Goal: Task Accomplishment & Management: Complete application form

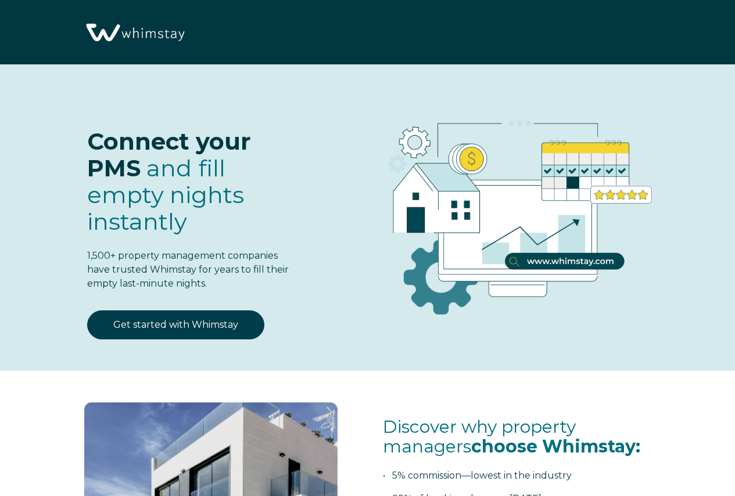
select select "GR"
select select "Standard"
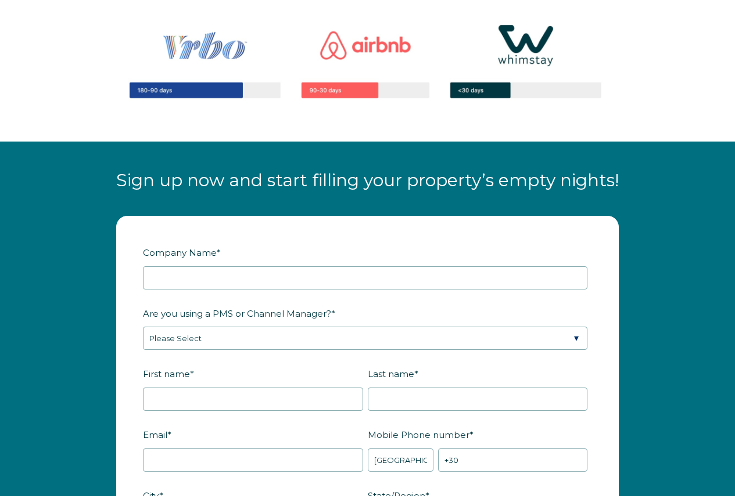
scroll to position [1219, 0]
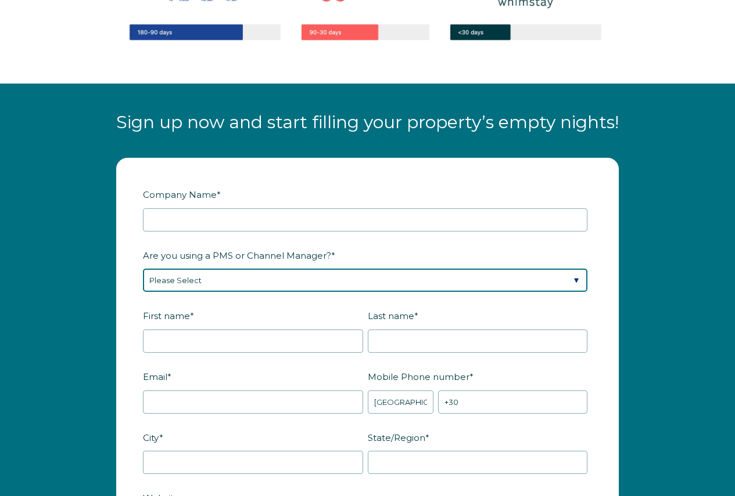
click at [296, 282] on select "Please Select Barefoot BookingPal Boost Brightside CiiRUS Escapia Guesty Hostaw…" at bounding box center [365, 280] width 444 height 23
select select "Not Listed"
click at [143, 269] on select "Please Select Barefoot BookingPal Boost Brightside CiiRUS Escapia Guesty Hostaw…" at bounding box center [365, 280] width 444 height 23
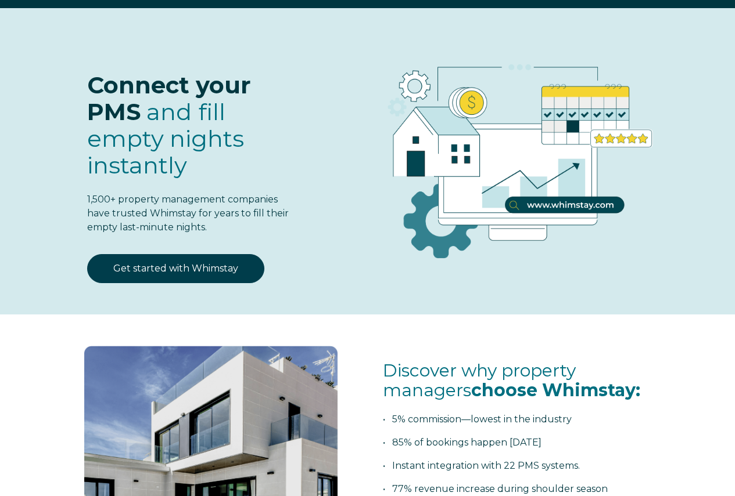
scroll to position [0, 0]
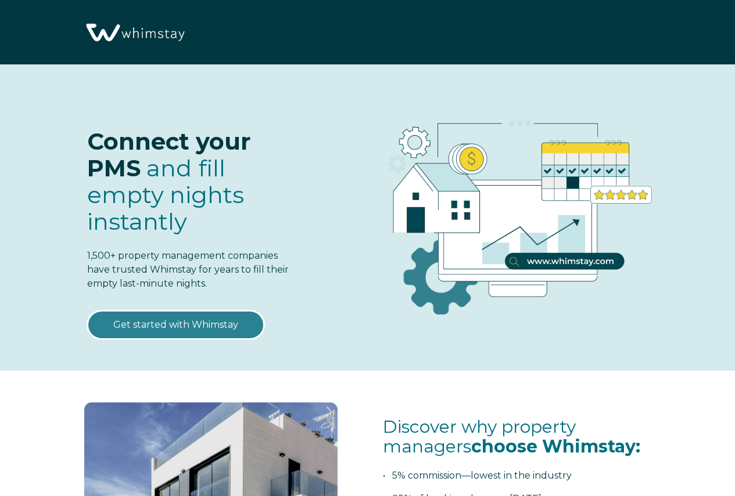
click at [189, 328] on link "Get started with Whimstay" at bounding box center [175, 325] width 177 height 29
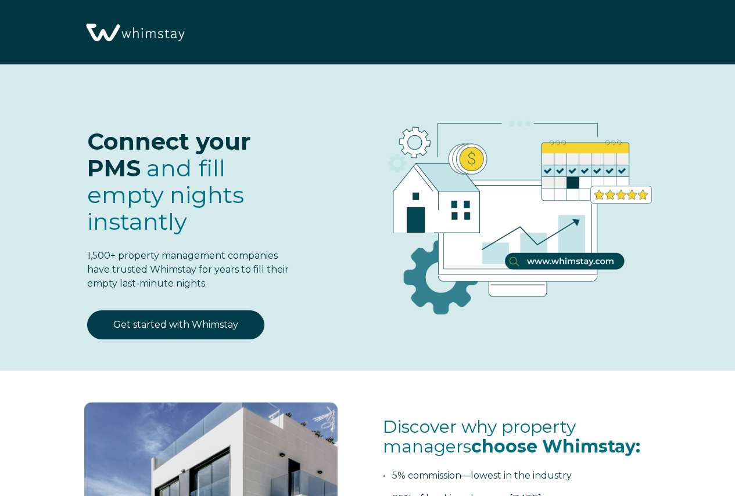
scroll to position [1331, 0]
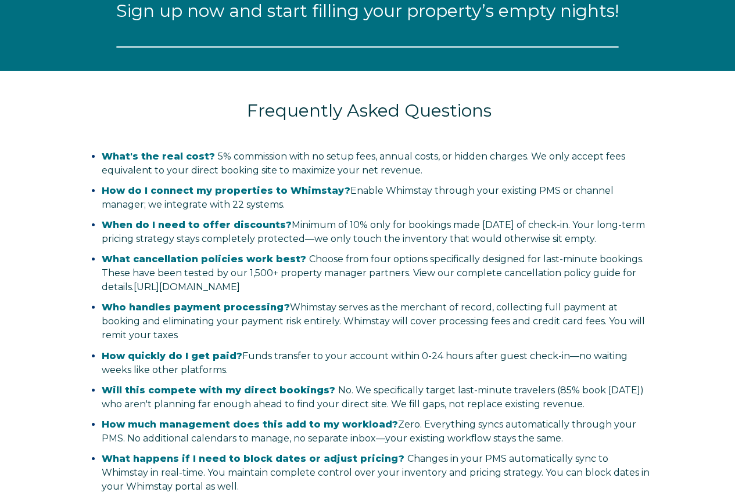
select select "GR"
select select "Standard"
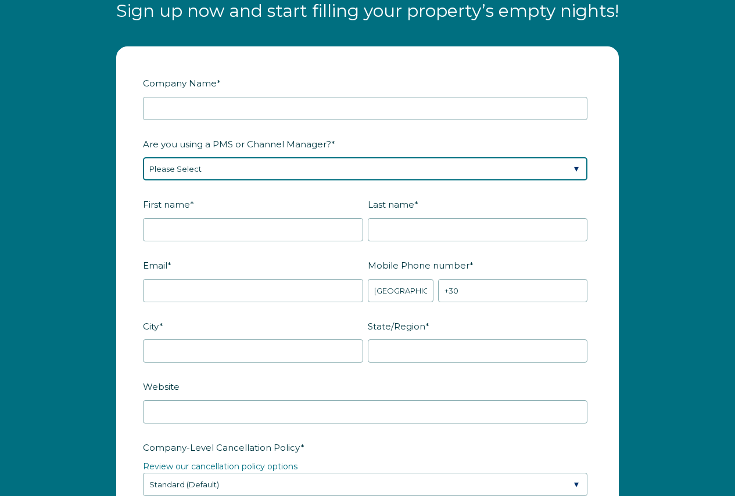
click at [559, 166] on select "Please Select Barefoot BookingPal Boost Brightside CiiRUS Escapia Guesty Hostaw…" at bounding box center [365, 168] width 444 height 23
select select "Not Listed"
click at [143, 157] on select "Please Select Barefoot BookingPal Boost Brightside CiiRUS Escapia Guesty Hostaw…" at bounding box center [365, 168] width 444 height 23
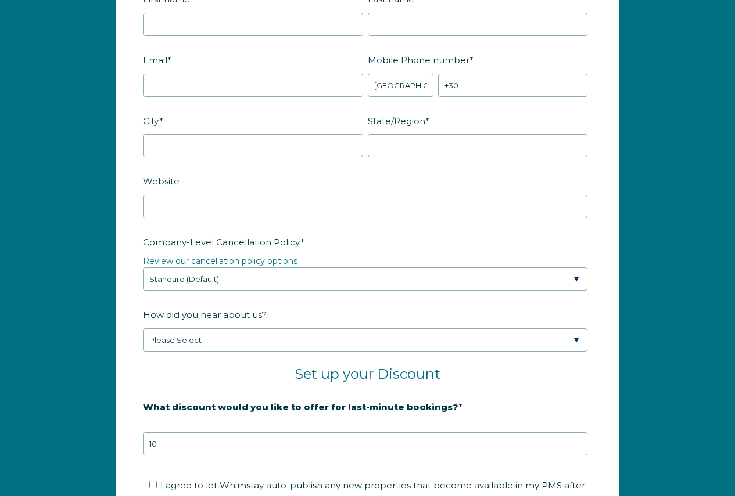
scroll to position [1563, 0]
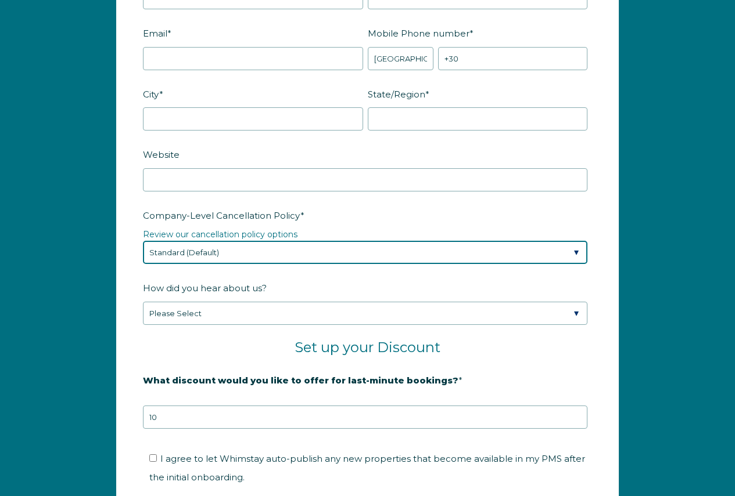
click at [531, 254] on select "Please Select Partial Standard (Default) Moderate Strict" at bounding box center [365, 252] width 444 height 23
select select "Moderate"
click at [143, 241] on select "Please Select Partial Standard (Default) Moderate Strict" at bounding box center [365, 252] width 444 height 23
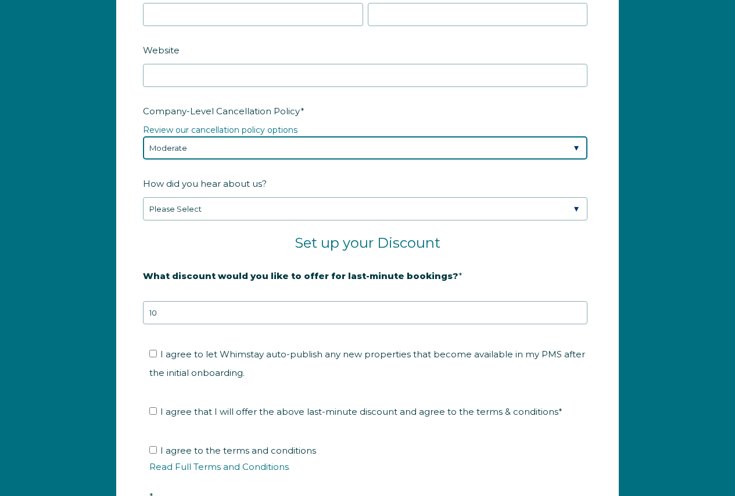
scroll to position [1679, 0]
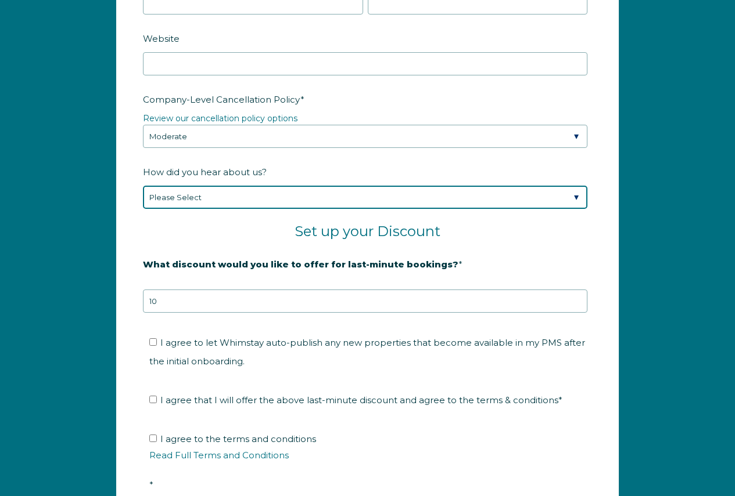
click at [444, 200] on select "Please Select Found Whimstay through a Google search Spoke to a Whimstay salesp…" at bounding box center [365, 197] width 444 height 23
select select "Google Search"
click at [143, 186] on select "Please Select Found Whimstay through a Google search Spoke to a Whimstay salesp…" at bounding box center [365, 197] width 444 height 23
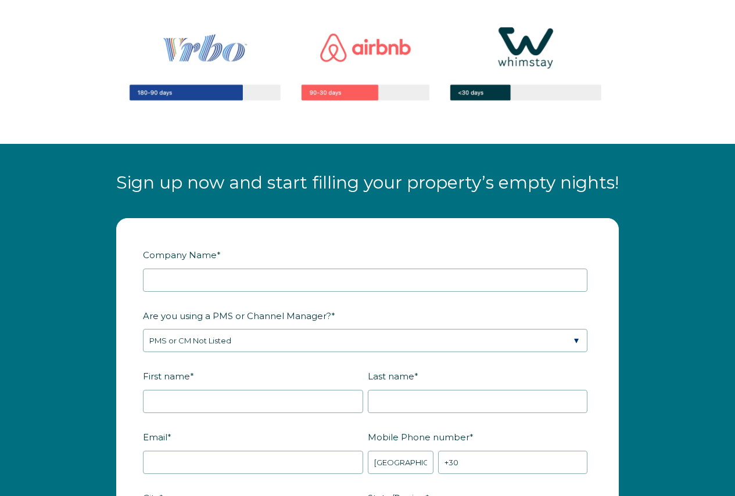
scroll to position [1157, 0]
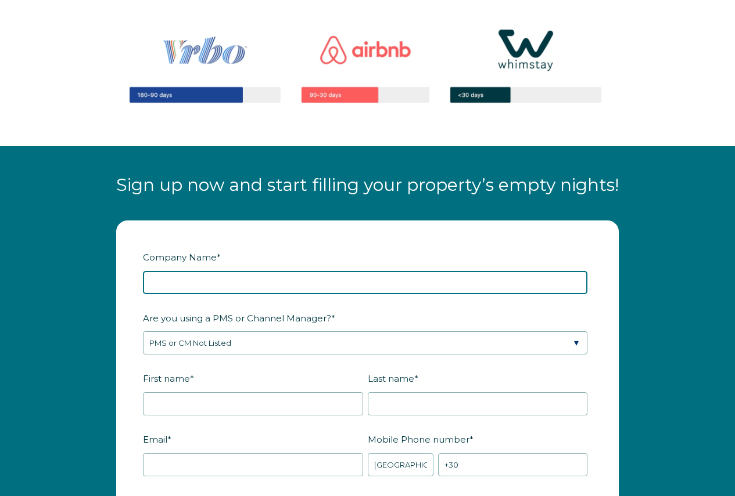
click at [266, 285] on input "Company Name *" at bounding box center [365, 282] width 444 height 23
type input "ELITE PROPERTY MANAGEMENT ΑΝΤΙΟΧΟΣ ΔΙΟΝΥΣΙΟΣ ΑΒΡΑΜΙΔΗΣ ΙΩΑΝΝΗΣ ΟΕ"
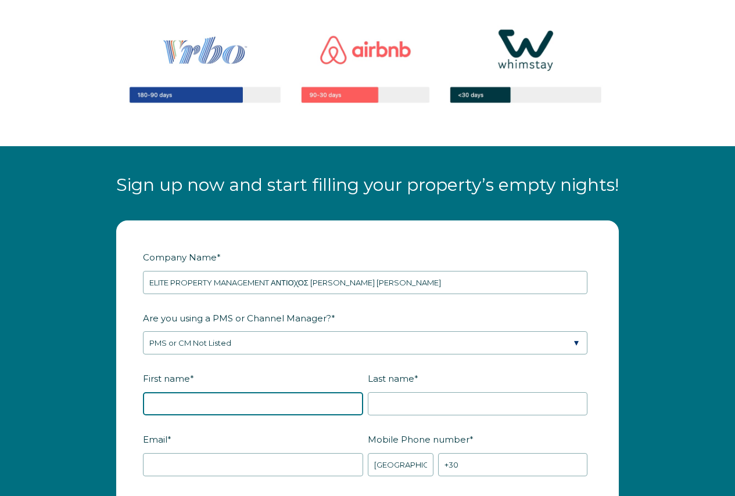
type input "DIONYSIOS-IOANNIS"
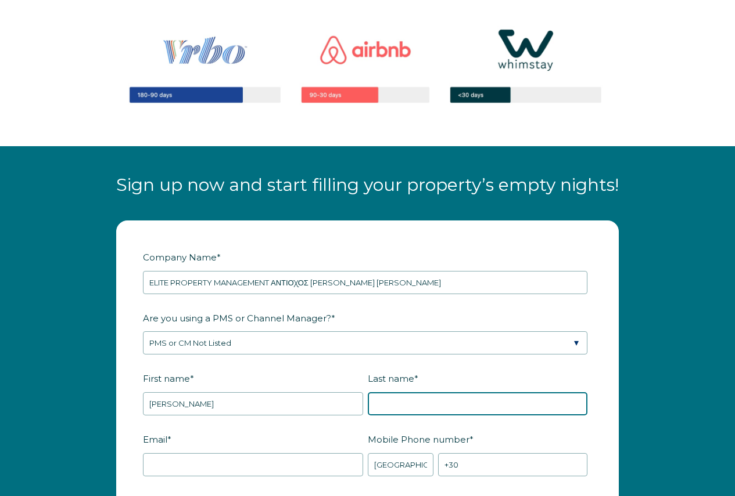
type input "ANTIOCHOS-AVRAMIDIS"
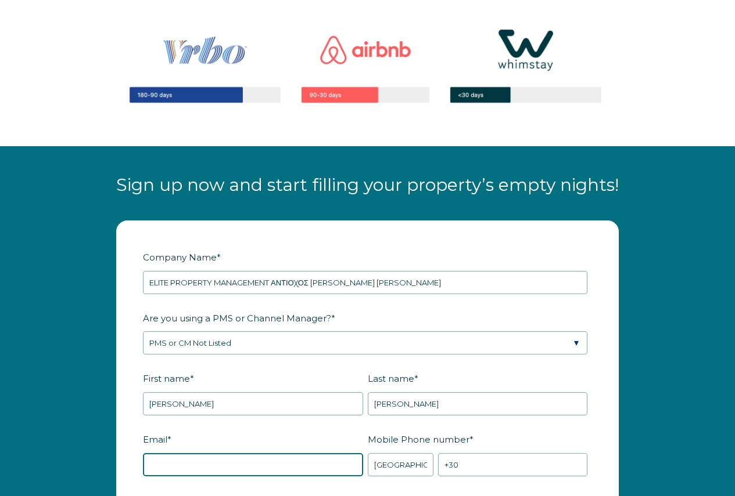
type input "ELITEZANTE@GMAIL.COM"
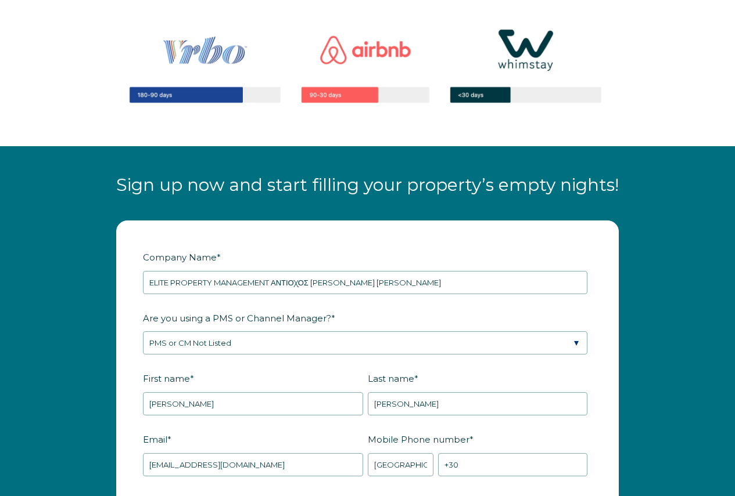
type input "ΖΑΚΥΝΘΟΣ"
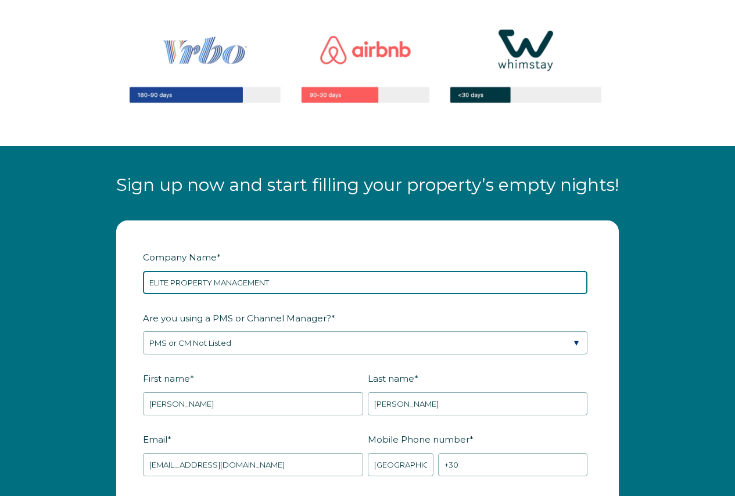
click at [318, 284] on input "ELITE PROPERTY MANAGEMENT" at bounding box center [365, 282] width 444 height 23
type input "ELITE PROPERTY MANAGEMENT ΑΝΤΙΟΧΟΣ ΔΙΟΝΥΣΙΟΣ ΑΒΡΑΜΙΔΗΣ ΙΩΑΝΝΗΣ ΟΕ"
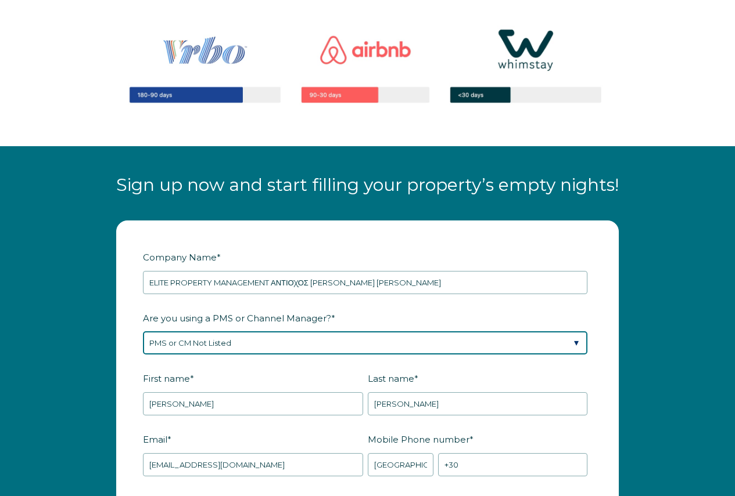
click at [253, 344] on select "Please Select Barefoot BookingPal Boost Brightside CiiRUS Escapia Guesty Hostaw…" at bounding box center [365, 343] width 444 height 23
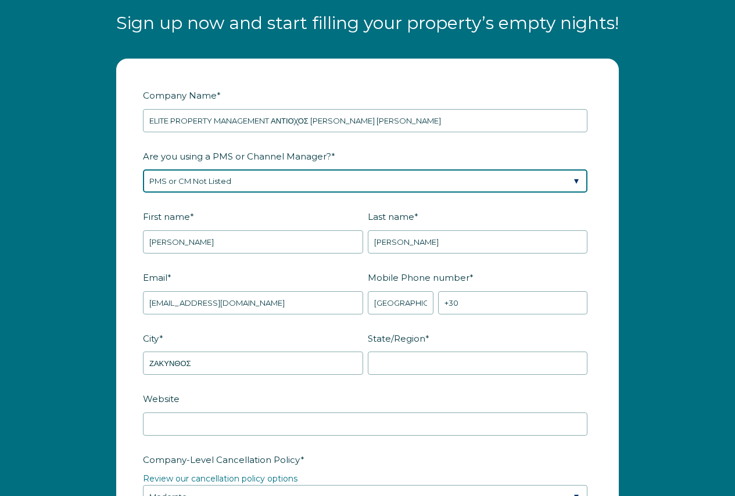
scroll to position [1331, 0]
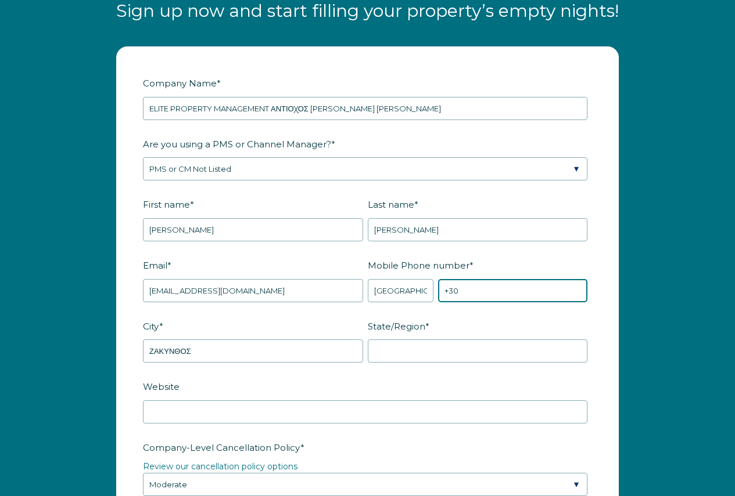
click at [479, 291] on input "+30" at bounding box center [512, 290] width 149 height 23
type input "+30 6978140139"
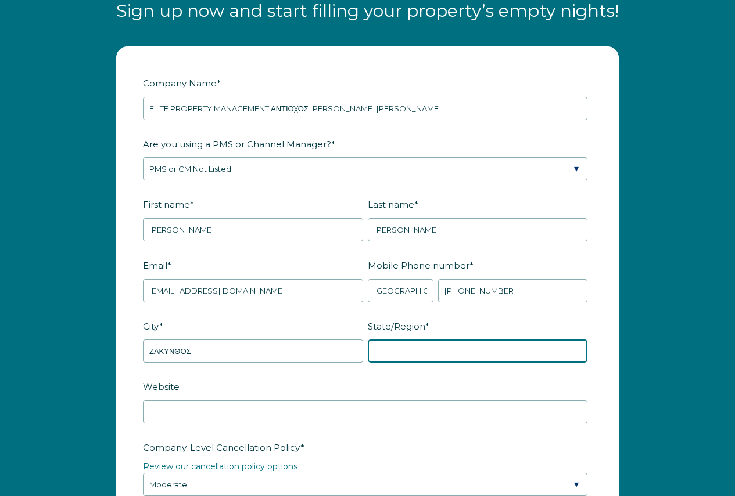
click at [408, 355] on input "State/Region *" at bounding box center [478, 351] width 220 height 23
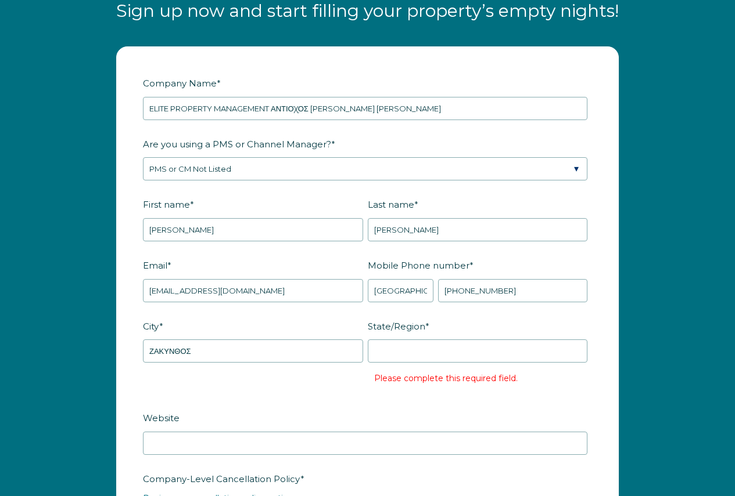
click at [293, 326] on label "City *" at bounding box center [255, 326] width 225 height 20
click at [293, 340] on input "ΖΑΚΥΝΘΟΣ" at bounding box center [253, 351] width 220 height 23
click at [398, 347] on input "State/Region *" at bounding box center [478, 351] width 220 height 23
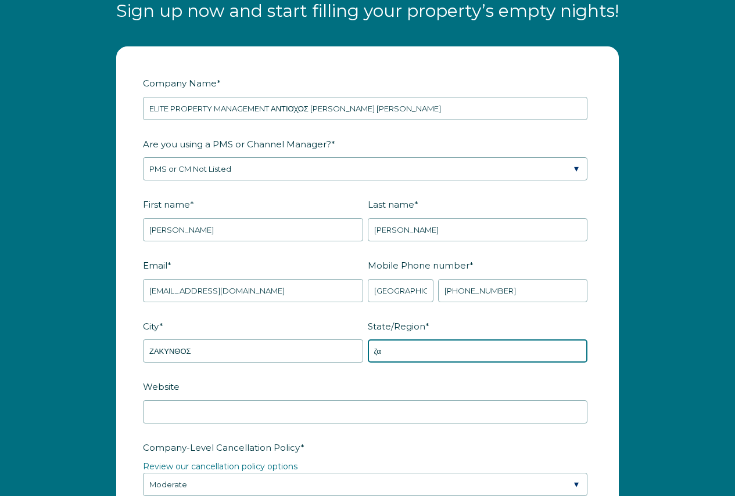
type input "ζ"
type input "zakynthos"
click at [377, 389] on label "Website" at bounding box center [367, 387] width 449 height 20
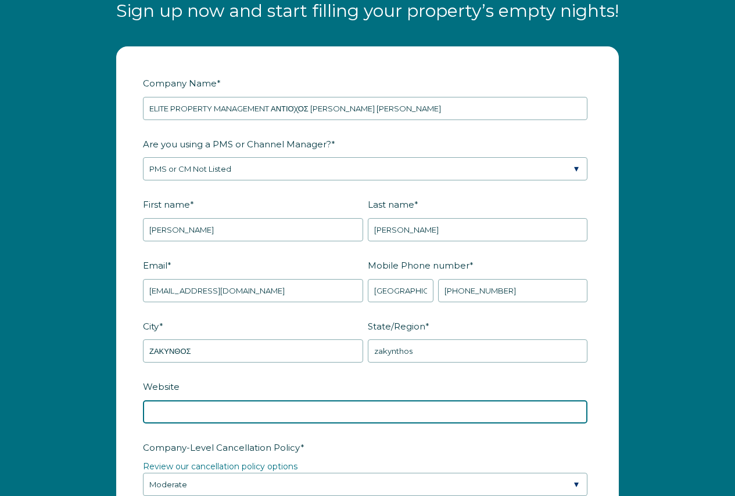
click at [377, 401] on input "Website" at bounding box center [365, 412] width 444 height 23
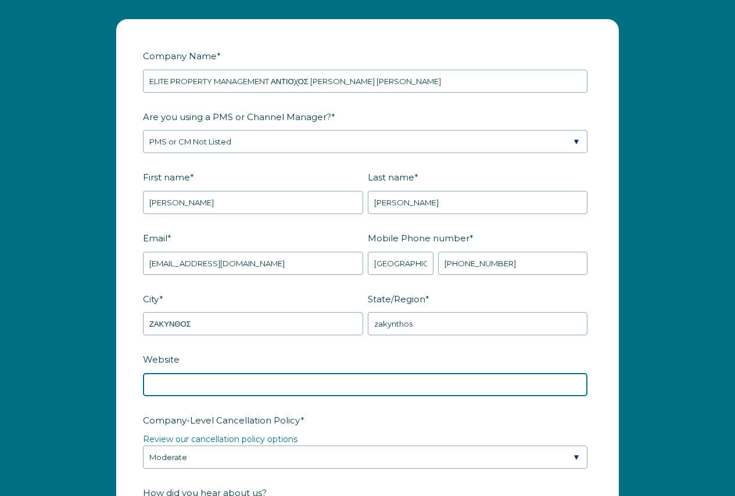
scroll to position [1447, 0]
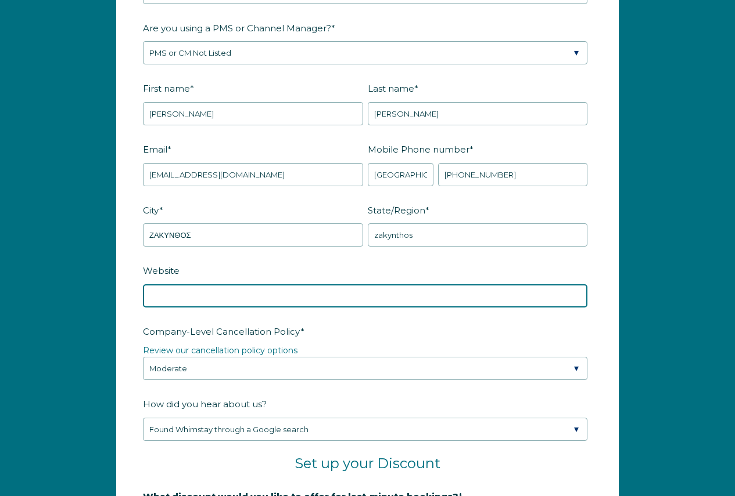
click at [291, 298] on input "Website" at bounding box center [365, 296] width 444 height 23
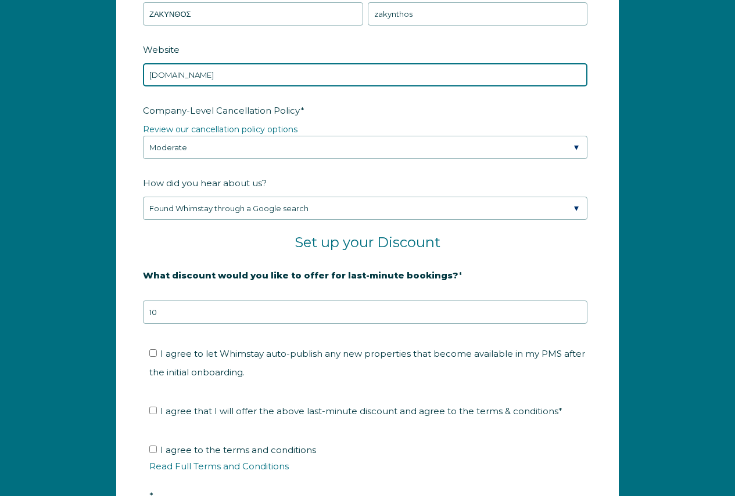
scroll to position [1679, 0]
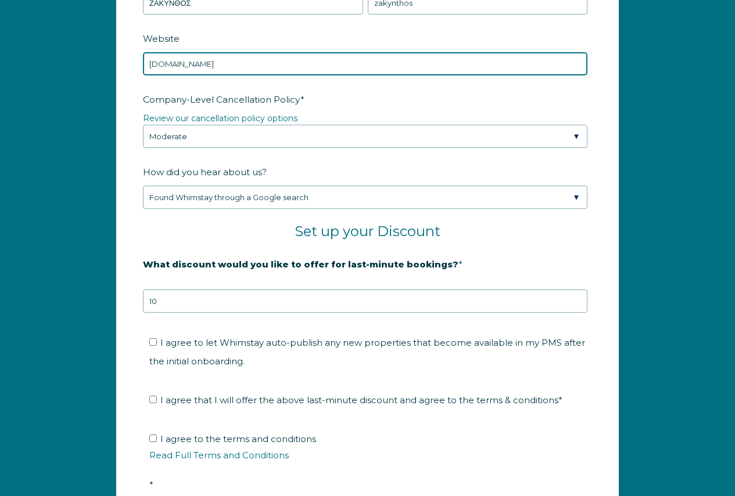
type input "www.elitepropertymanagement.gr"
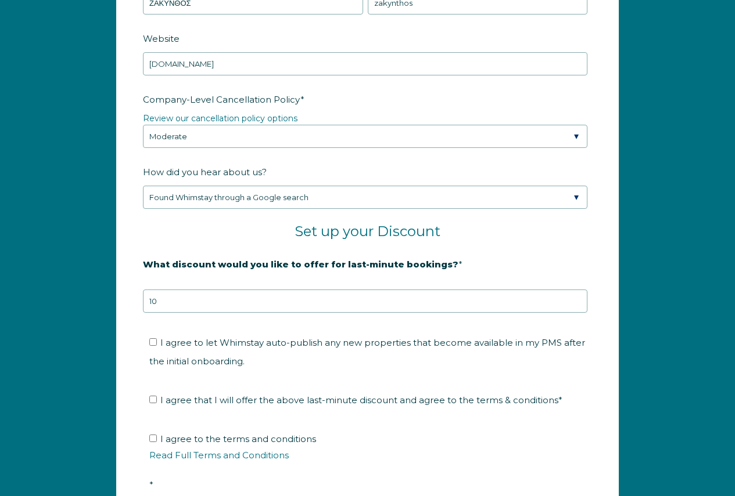
click at [159, 337] on label "I agree to let Whimstay auto-publish any new properties that become available i…" at bounding box center [366, 352] width 435 height 30
click at [157, 339] on input "I agree to let Whimstay auto-publish any new properties that become available i…" at bounding box center [153, 343] width 8 height 8
checkbox input "true"
click at [152, 397] on input "I agree that I will offer the above last-minute discount and agree to the terms…" at bounding box center [153, 400] width 8 height 8
checkbox input "true"
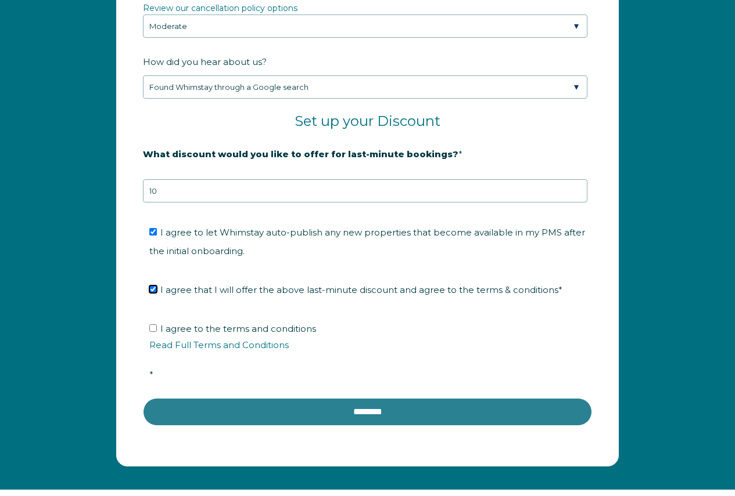
scroll to position [1795, 0]
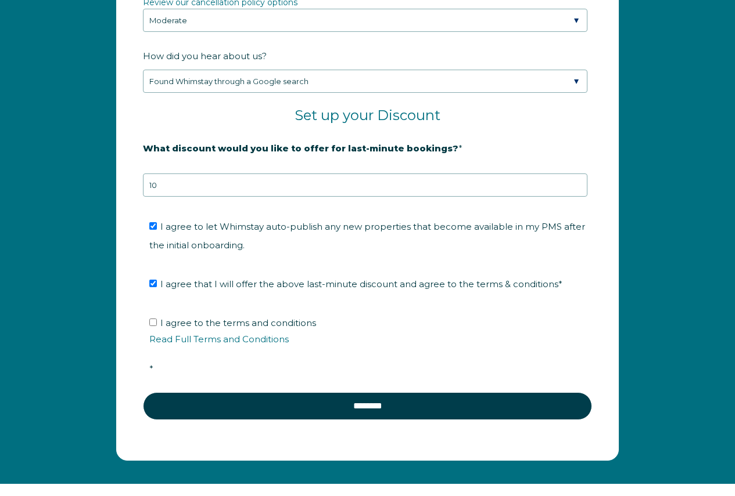
click at [154, 326] on label "I agree to the terms and conditions Read Full Terms and Conditions *" at bounding box center [371, 346] width 444 height 57
click at [154, 326] on input "I agree to the terms and conditions Read Full Terms and Conditions *" at bounding box center [153, 323] width 8 height 8
checkbox input "true"
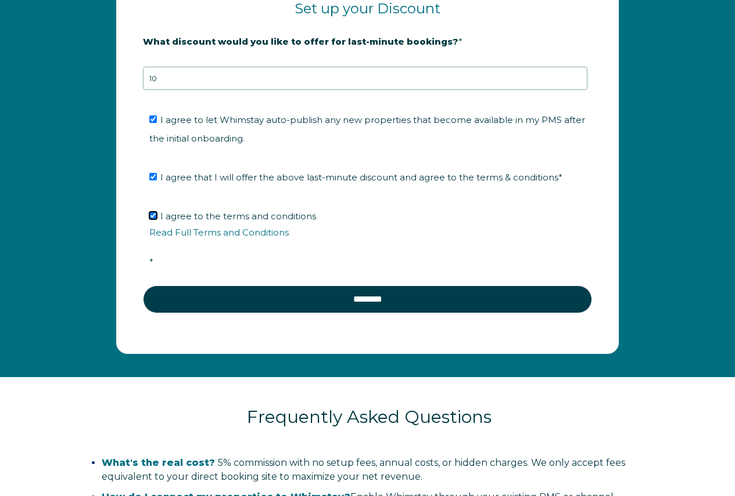
scroll to position [1911, 0]
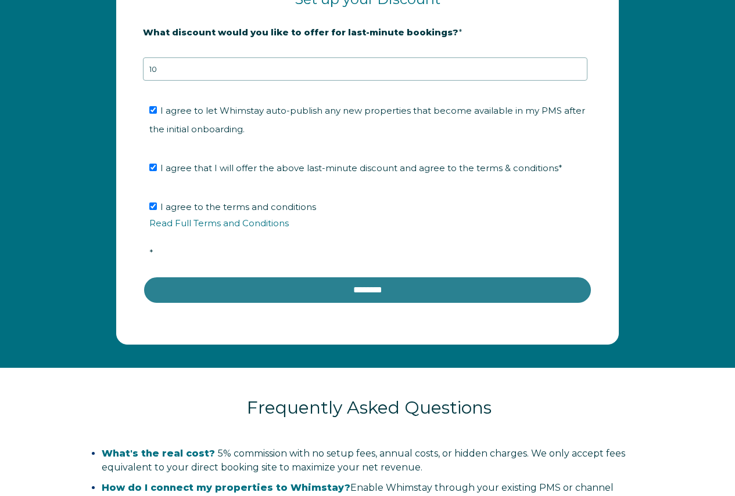
click at [368, 288] on input "********" at bounding box center [367, 290] width 449 height 28
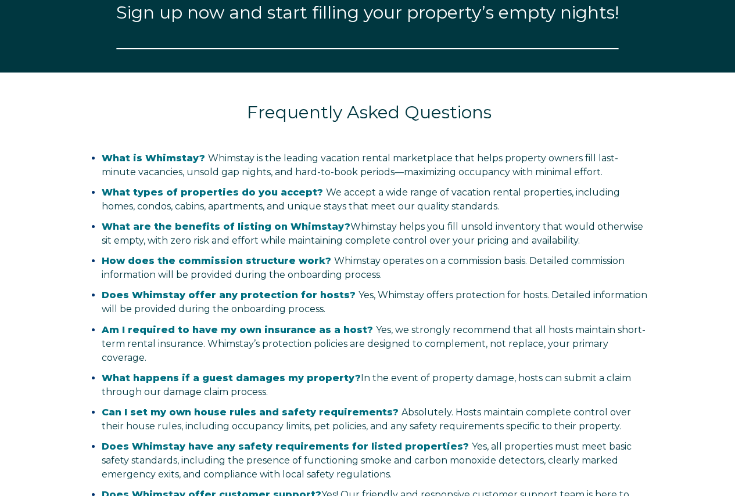
select select "GR"
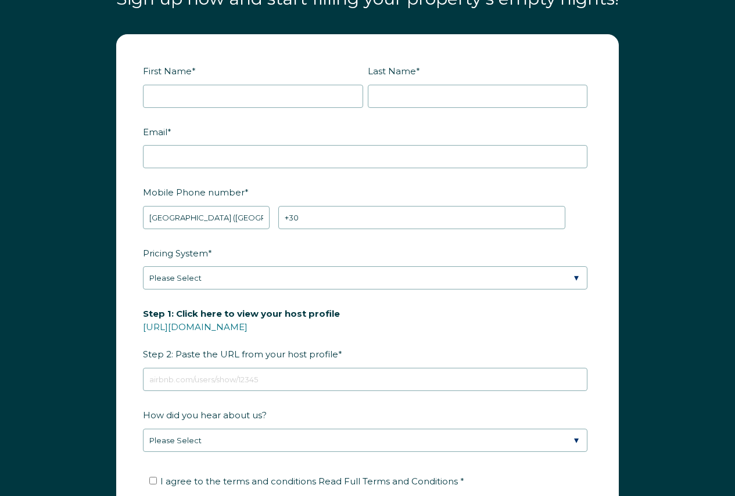
scroll to position [1330, 0]
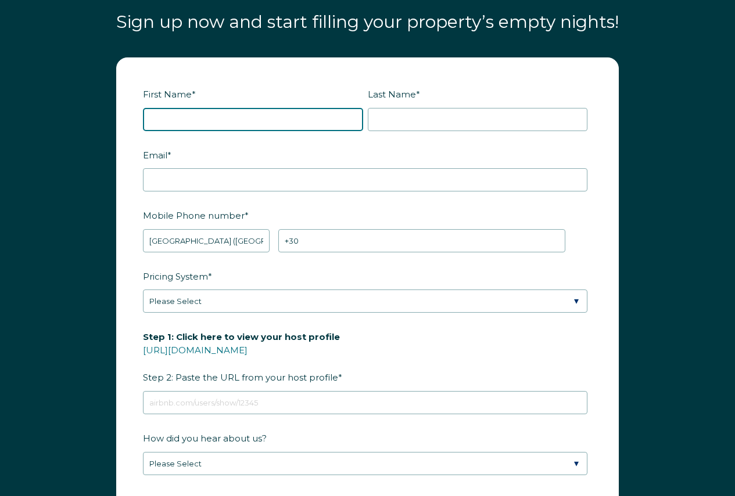
click at [222, 120] on input "First Name *" at bounding box center [253, 119] width 220 height 23
click at [71, 142] on div "First Name * Last Name * RBO Token Company ID Referrer Code Dialer Code SSOB Co…" at bounding box center [367, 333] width 735 height 574
click at [201, 117] on input "First Name *" at bounding box center [253, 119] width 220 height 23
type input "Danny"
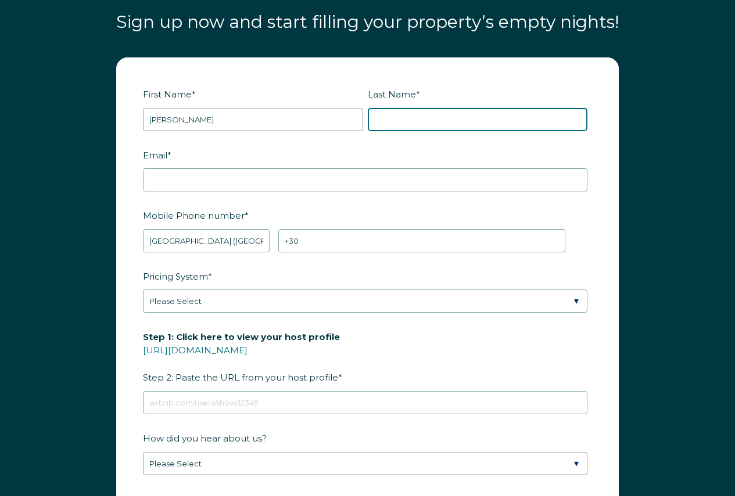
type input "Antiohos"
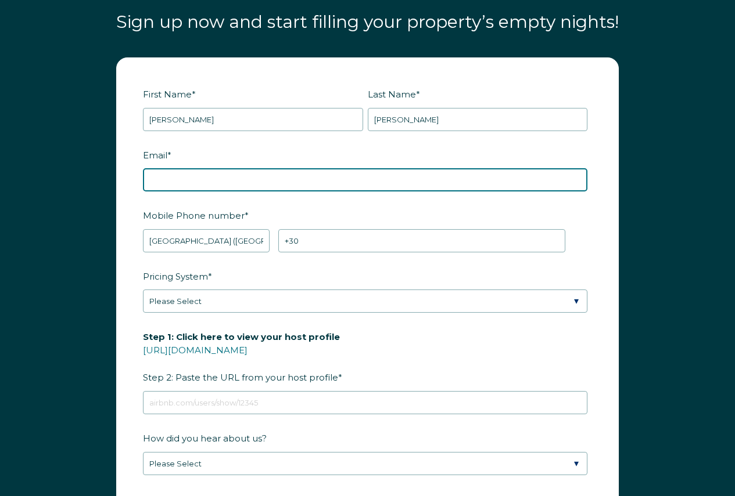
type input "elitezante@gmail.com"
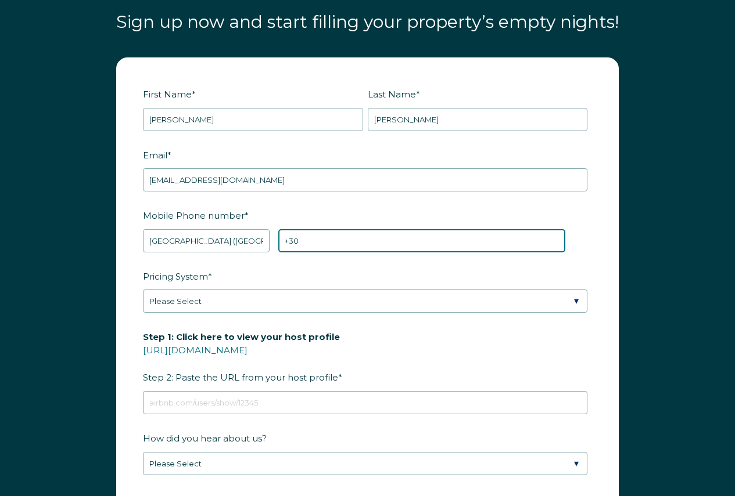
click at [304, 239] on input "+30" at bounding box center [421, 240] width 287 height 23
type input "+30 6978140139"
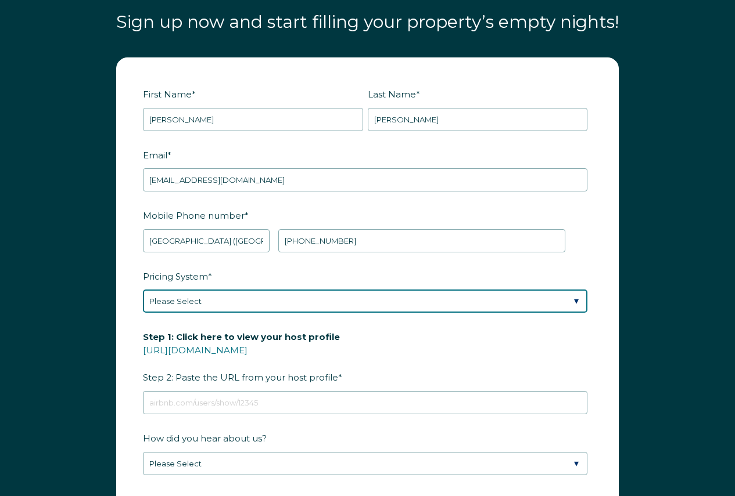
click at [240, 303] on select "Please Select Manual Airbnb Smart Pricing PriceLabs Wheelhouse Beyond Pricing 3…" at bounding box center [365, 301] width 444 height 23
select select "Manual"
click at [143, 290] on select "Please Select Manual Airbnb Smart Pricing PriceLabs Wheelhouse Beyond Pricing 3…" at bounding box center [365, 301] width 444 height 23
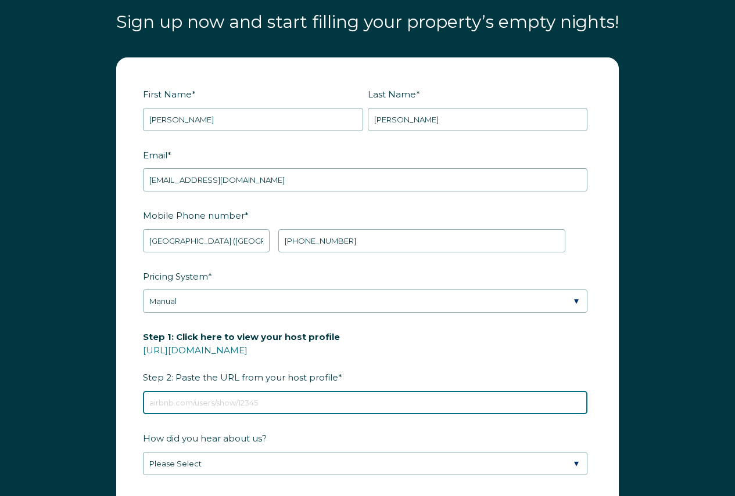
paste input "https://www.airbnb.co.nz/users/profile/"
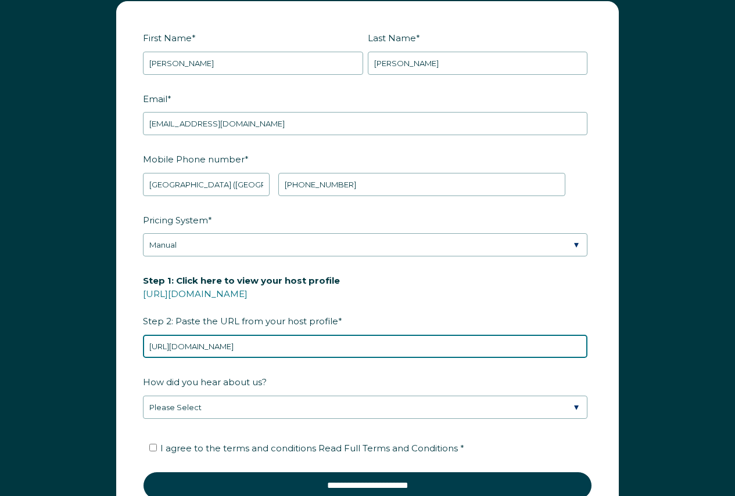
scroll to position [1446, 0]
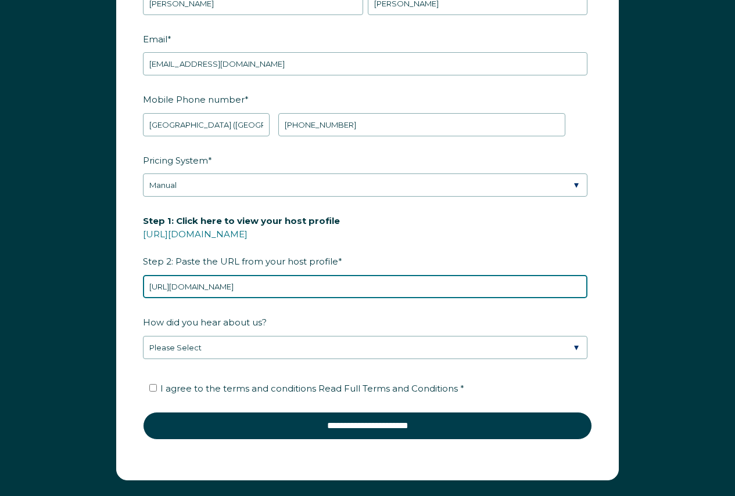
type input "https://www.airbnb.co.nz/users/profile/"
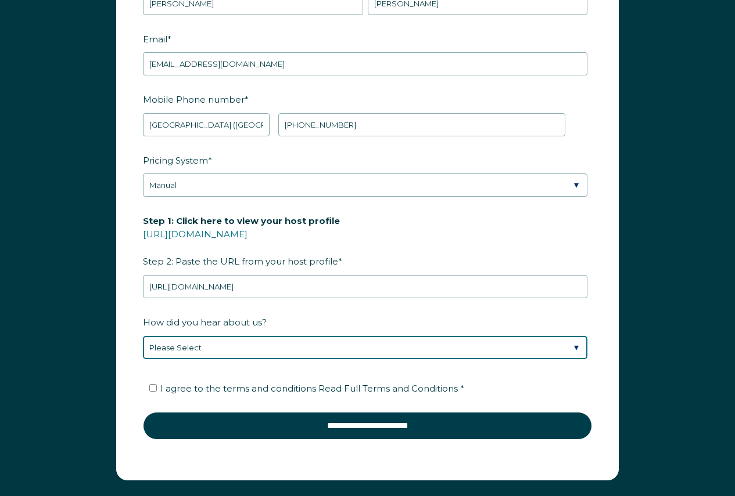
click at [243, 345] on select "Please Select Discovered Whimstay at an event or conference Found Whimstay thro…" at bounding box center [365, 347] width 444 height 23
select select "Google Search"
click at [143, 336] on select "Please Select Discovered Whimstay at an event or conference Found Whimstay thro…" at bounding box center [365, 347] width 444 height 23
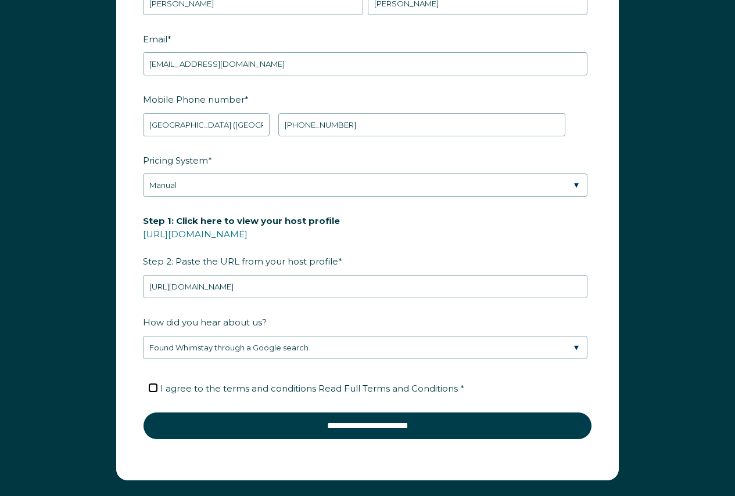
click at [157, 384] on input "I agree to the terms and conditions Read Full Terms and Conditions *" at bounding box center [153, 388] width 8 height 8
checkbox input "true"
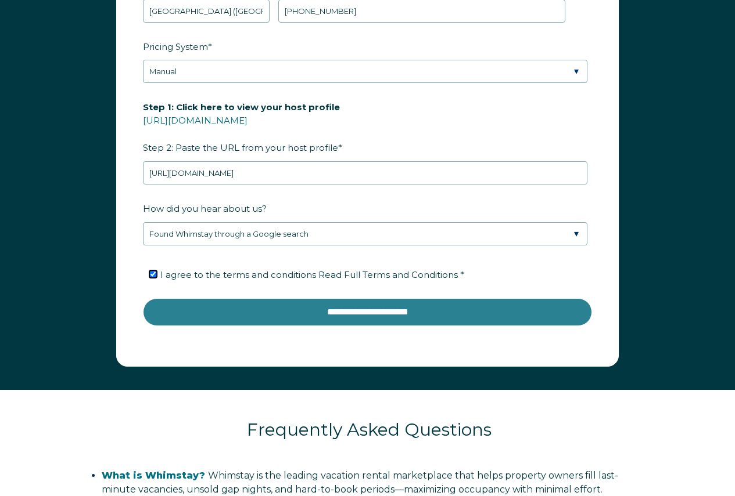
scroll to position [1563, 0]
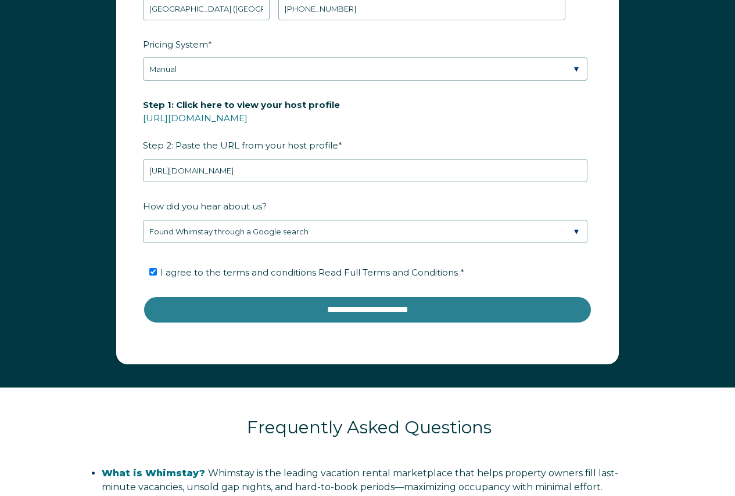
click at [372, 307] on input "**********" at bounding box center [367, 310] width 449 height 28
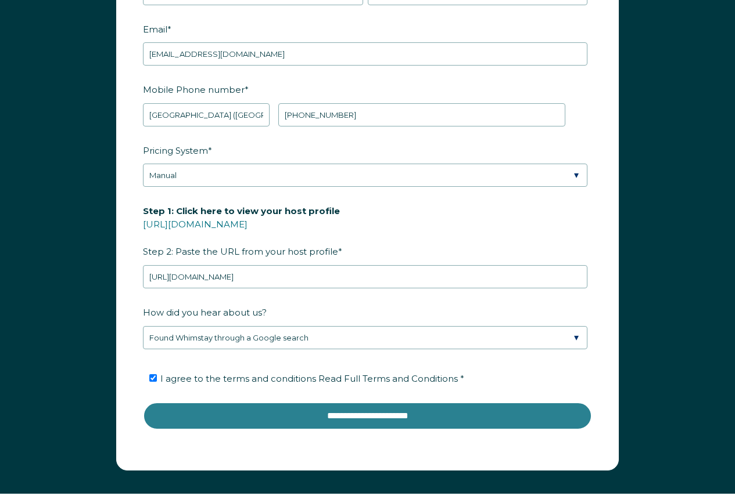
scroll to position [1452, 0]
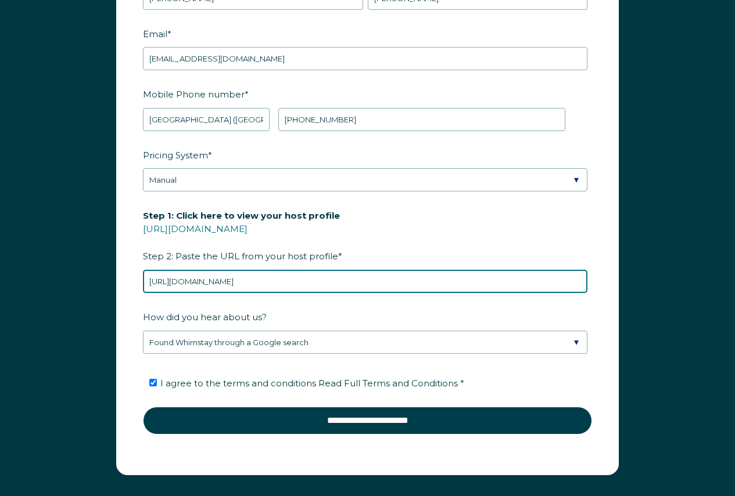
paste input "https://www.airbnb.co.nz/users/profile/about?context=host"
click at [526, 278] on input "https://www.airhttps://www.airbnb.co.nz/users/profile/about?context=hostbnb.co.…" at bounding box center [365, 281] width 444 height 23
type input "h"
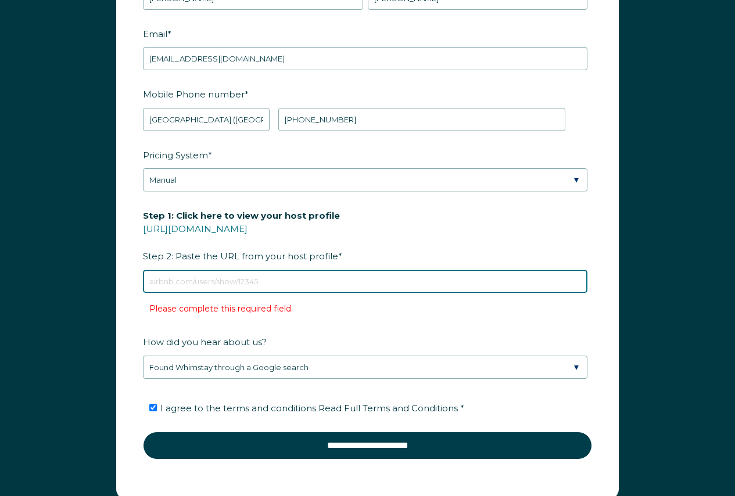
paste input "https://www.airbnb.co.nz/users/profile/about?context=host"
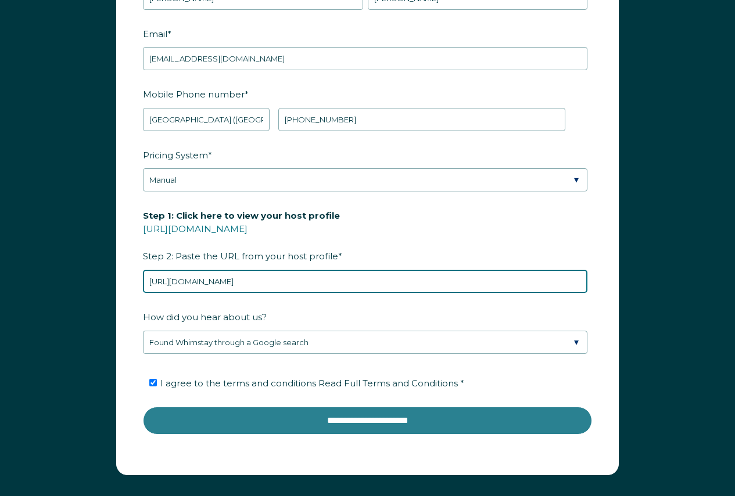
scroll to position [1510, 0]
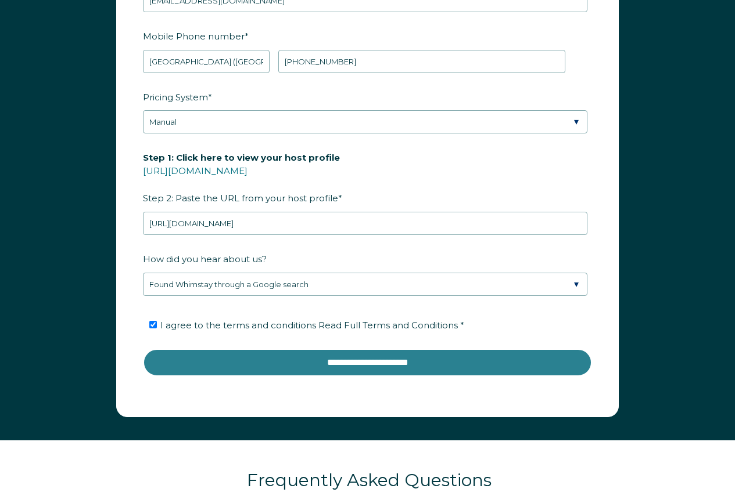
click at [333, 362] on input "**********" at bounding box center [367, 363] width 449 height 28
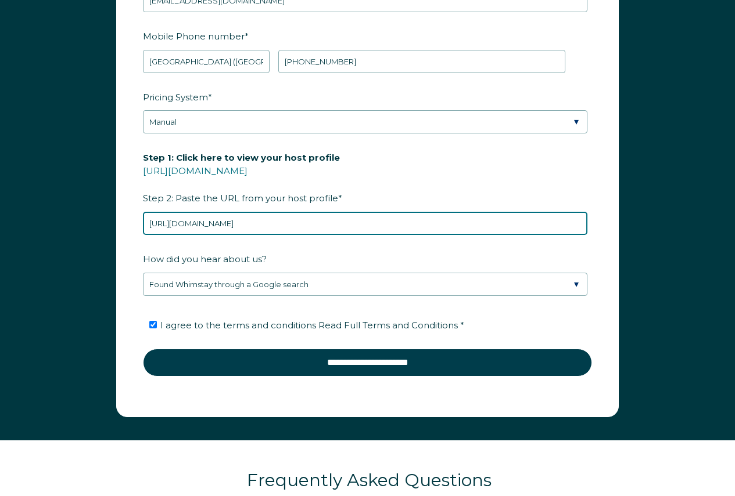
click at [175, 224] on input "https://www.airbnb.co.nz/users/profile/about?context=host" at bounding box center [365, 223] width 444 height 23
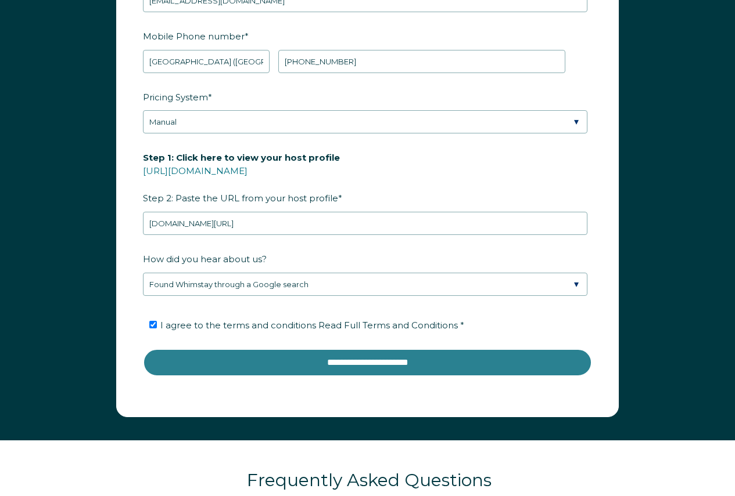
click at [367, 366] on input "**********" at bounding box center [367, 363] width 449 height 28
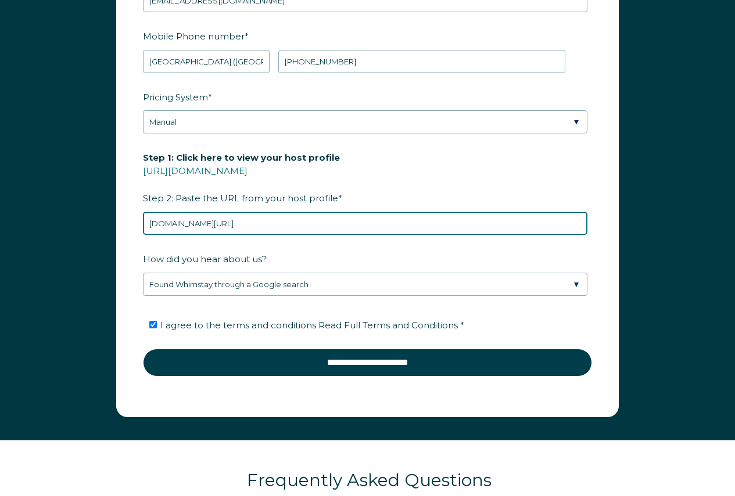
click at [363, 224] on input "www.airbnb.co.nz/users/profile/about?context=host" at bounding box center [365, 223] width 444 height 23
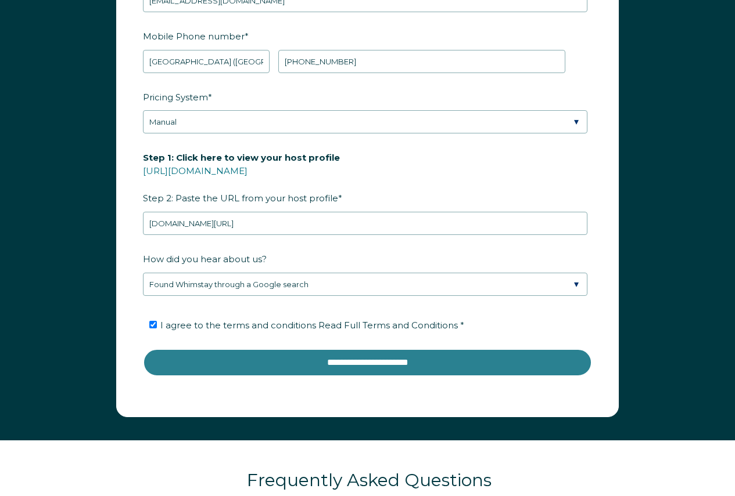
click at [349, 363] on input "**********" at bounding box center [367, 363] width 449 height 28
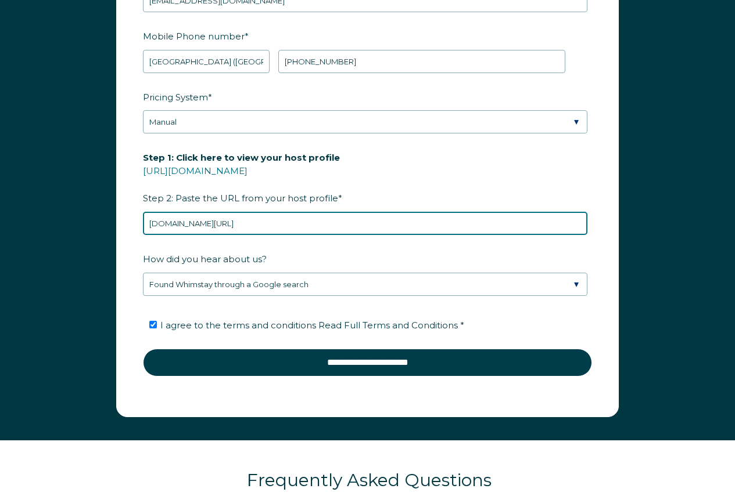
click at [301, 226] on input "www.airbnb.co.nz/users/profile/" at bounding box center [365, 223] width 444 height 23
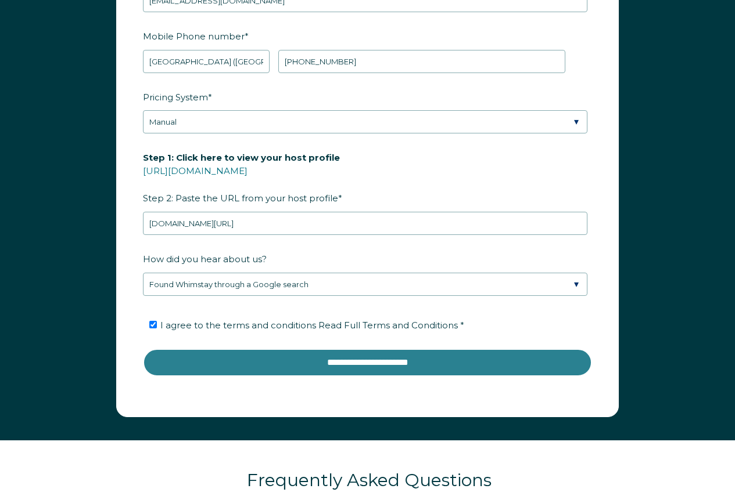
click at [336, 366] on input "**********" at bounding box center [367, 363] width 449 height 28
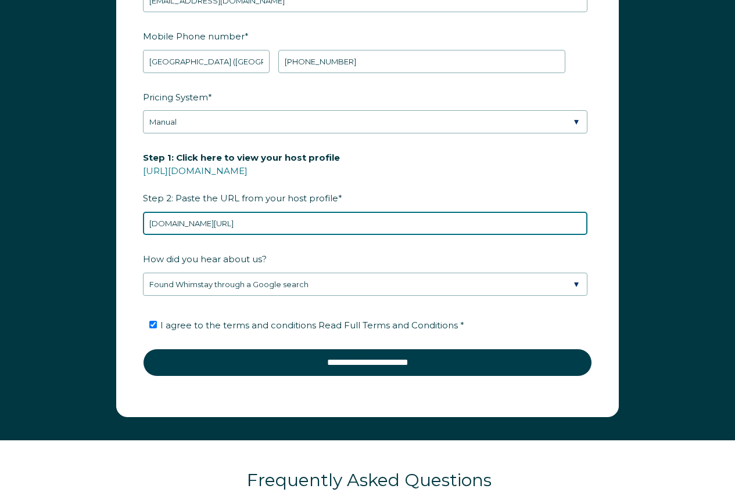
click at [285, 217] on input "www.airbnb.co.nz/users/profile" at bounding box center [365, 223] width 444 height 23
type input "w"
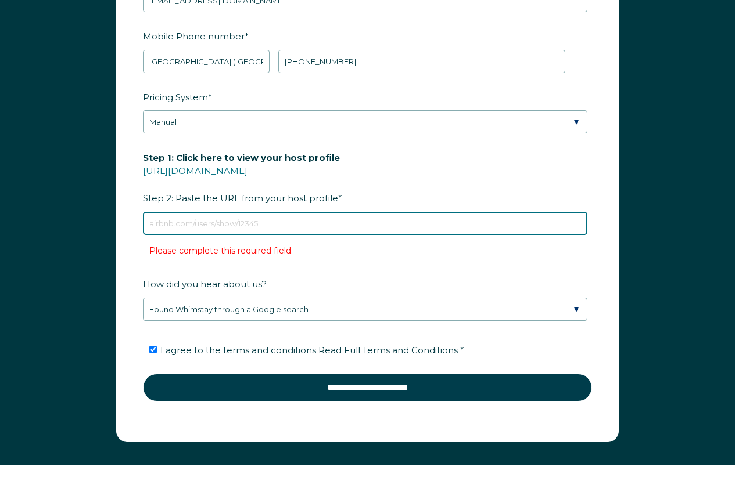
paste input "https://www.airbnb.gr/users/profile/about?context=host"
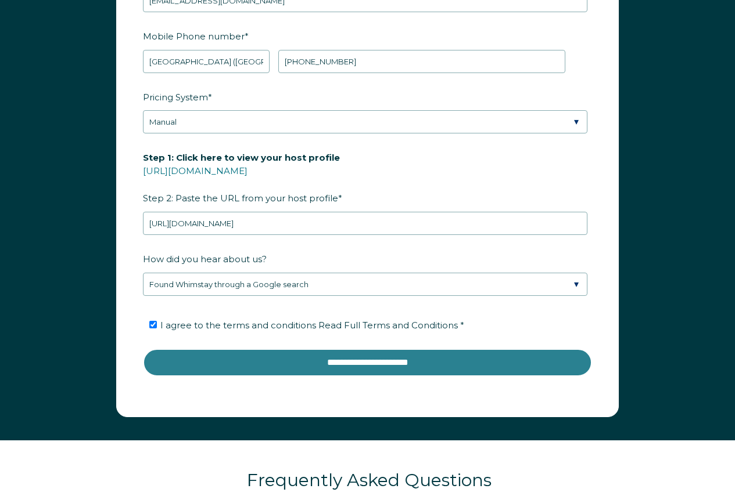
click at [344, 369] on input "**********" at bounding box center [367, 363] width 449 height 28
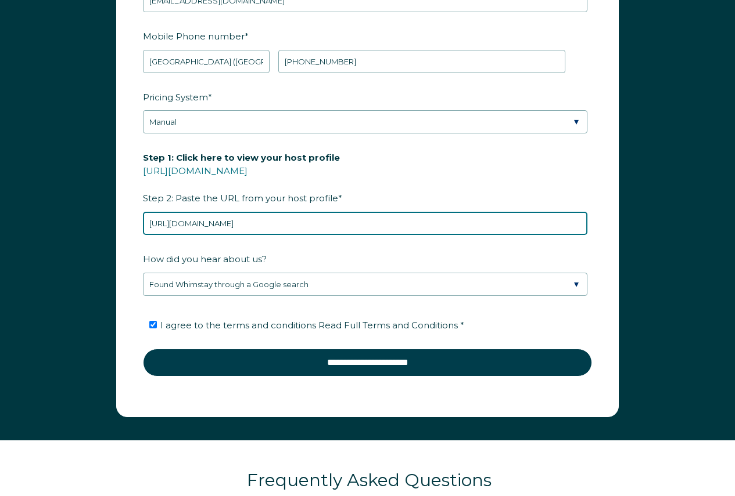
click at [395, 219] on input "https://www.airbnb.gr/users/profile/about?context=host" at bounding box center [365, 223] width 444 height 23
type input "h"
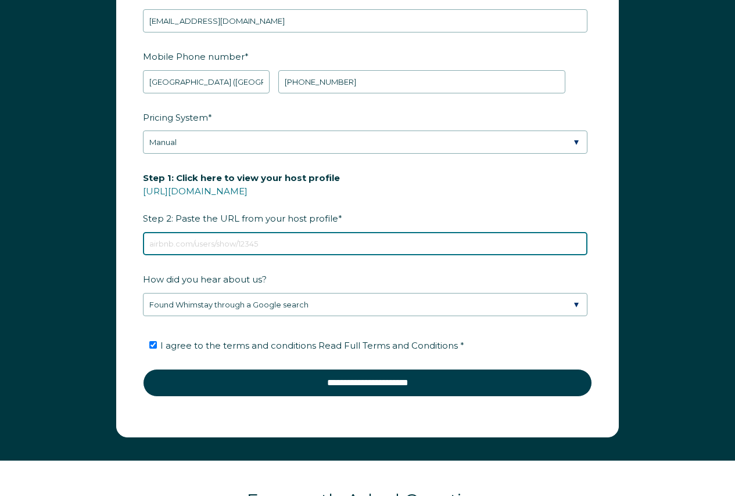
scroll to position [1452, 0]
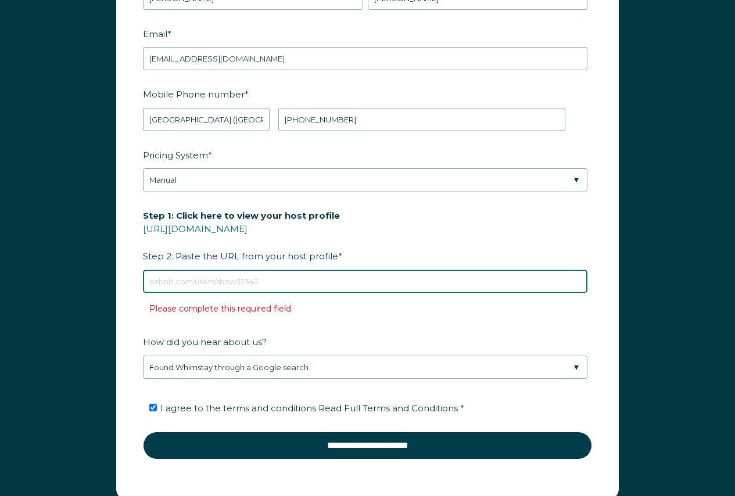
paste input "https://www.airbnb.gr/users/profile/about?context=host"
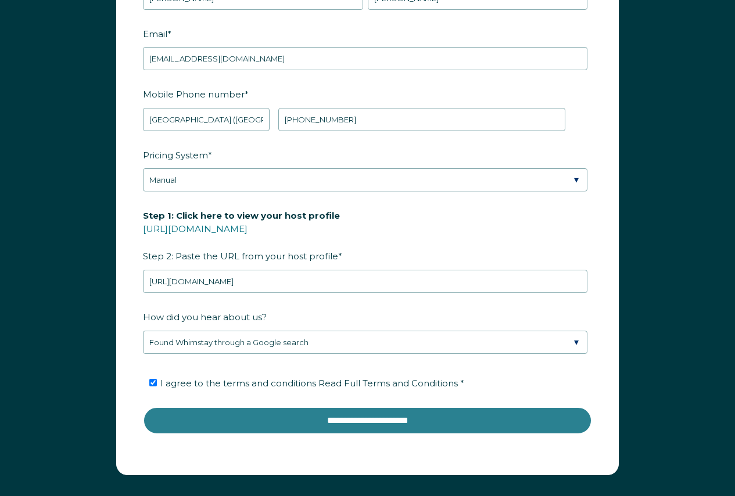
click at [318, 415] on input "**********" at bounding box center [367, 421] width 449 height 28
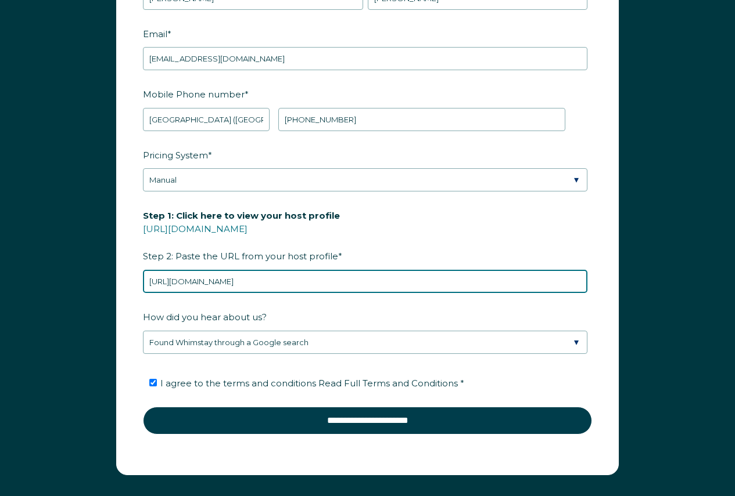
click at [383, 279] on input "https://www.airbnb.gr/users/profile/about?context=host" at bounding box center [365, 281] width 444 height 23
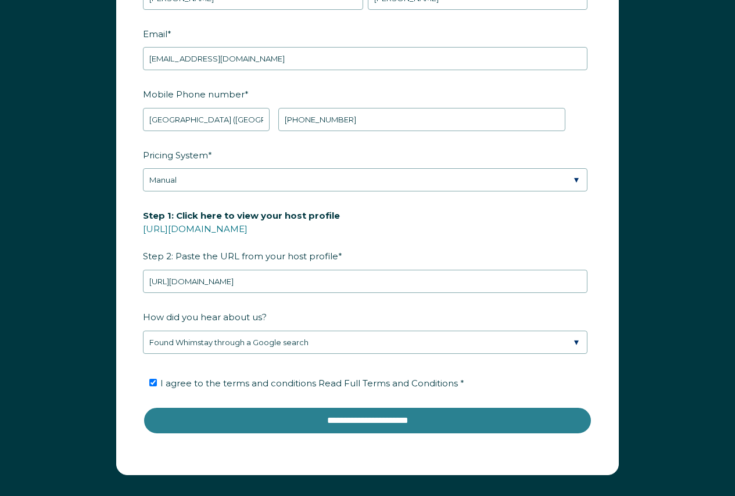
click at [393, 420] on input "**********" at bounding box center [367, 421] width 449 height 28
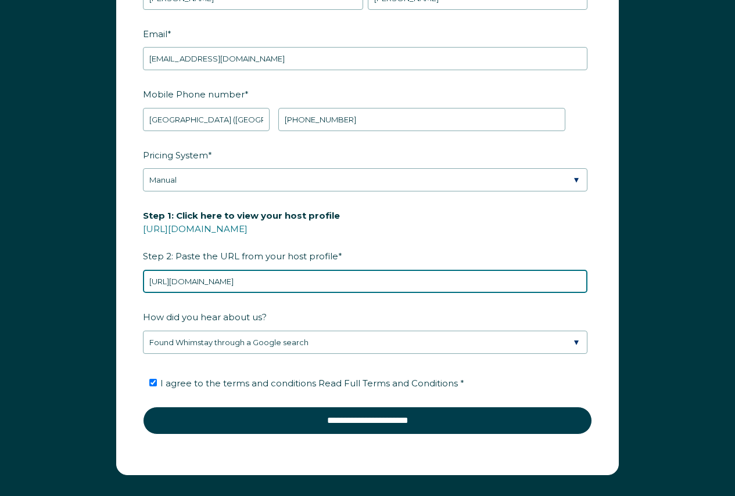
click at [280, 277] on input "https://www.airbnb.gr/users/" at bounding box center [365, 281] width 444 height 23
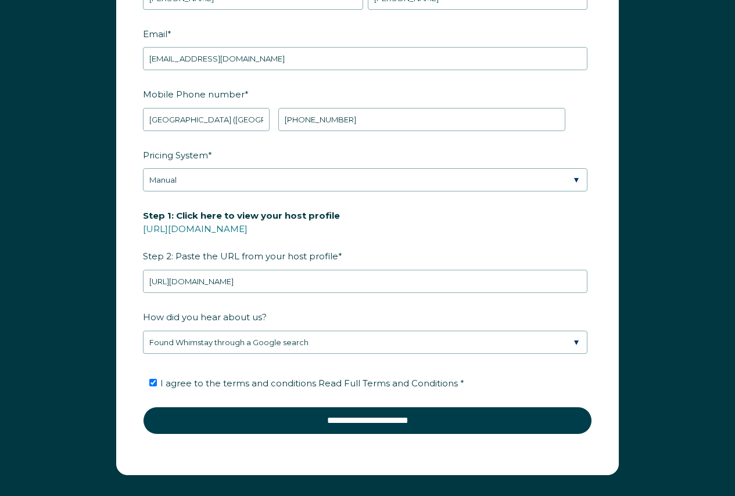
click at [308, 402] on fieldset "I agree to the terms and conditions Read Full Terms and Conditions *" at bounding box center [367, 387] width 449 height 39
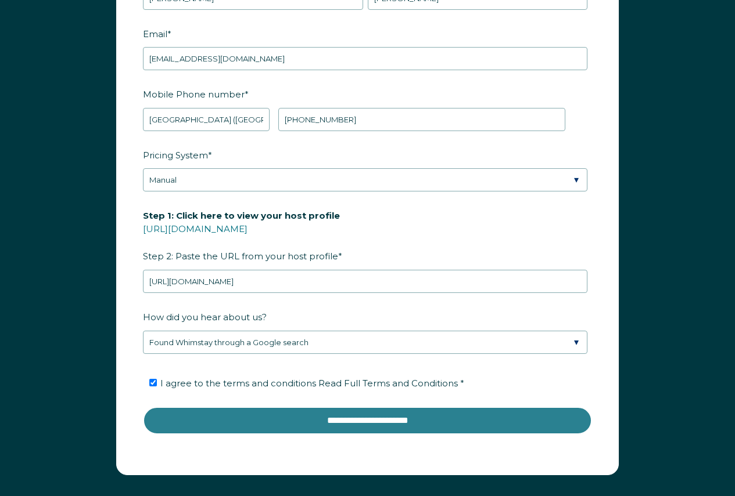
click at [301, 411] on input "**********" at bounding box center [367, 421] width 449 height 28
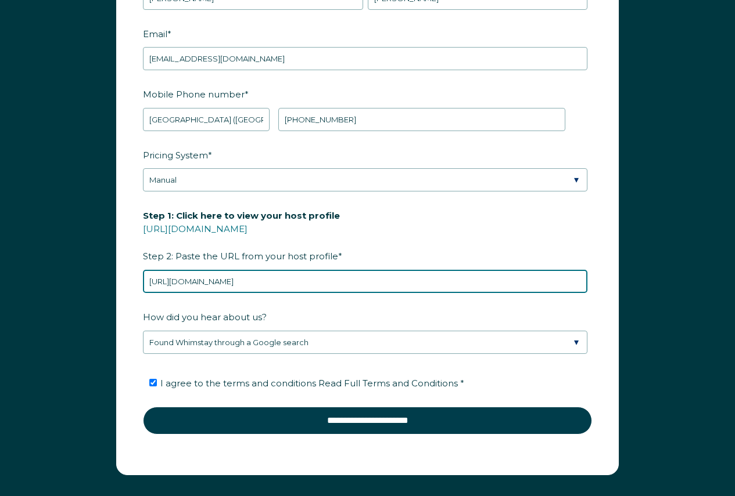
click at [288, 277] on input "https://www.airbnb.gr/users" at bounding box center [365, 281] width 444 height 23
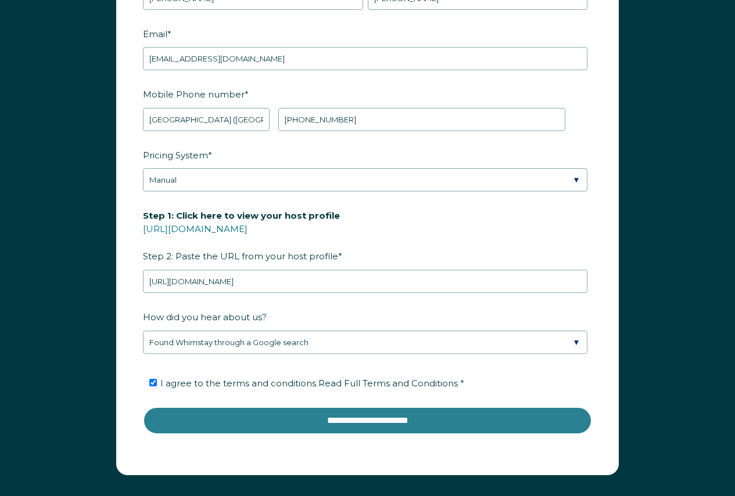
click at [372, 415] on input "**********" at bounding box center [367, 421] width 449 height 28
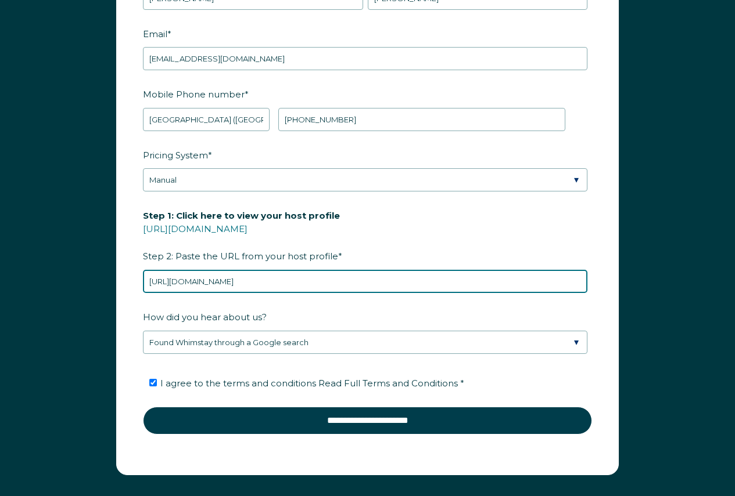
click at [327, 282] on input "https://www.airbnb.gr/" at bounding box center [365, 281] width 444 height 23
type input "h"
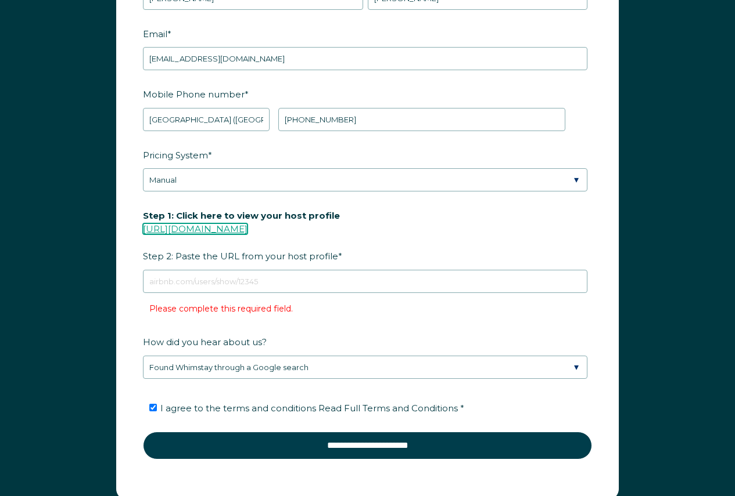
click at [247, 224] on link "https://www.airbnb.com/users/show/" at bounding box center [195, 229] width 105 height 11
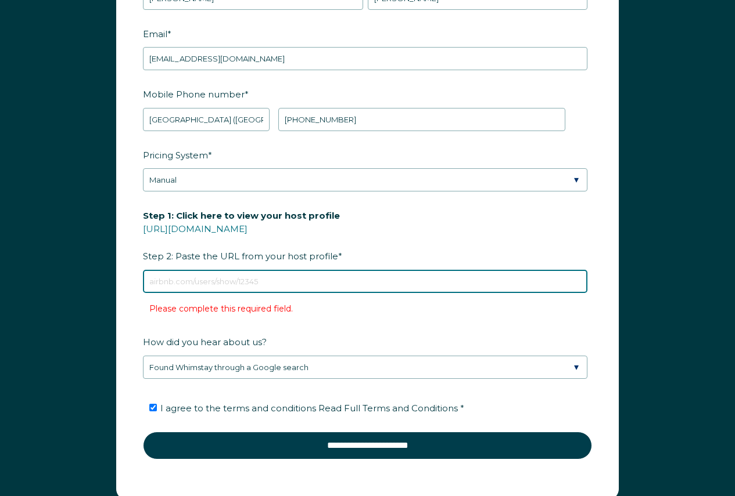
paste input "https://www.airbnb.gr/users/profile/about?context=host"
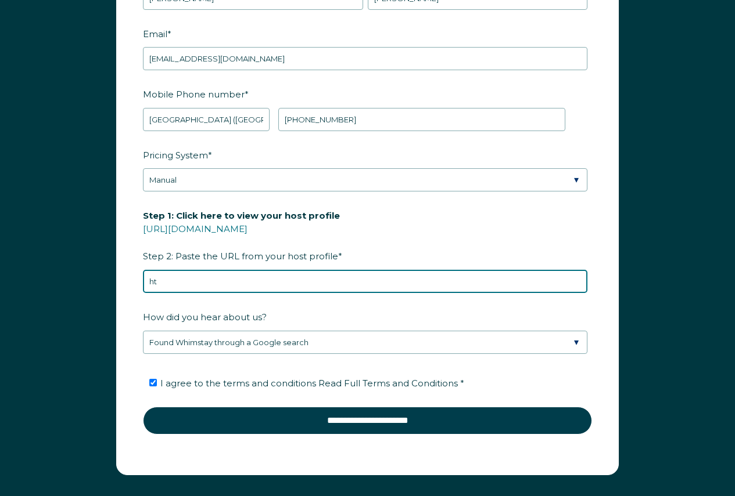
type input "h"
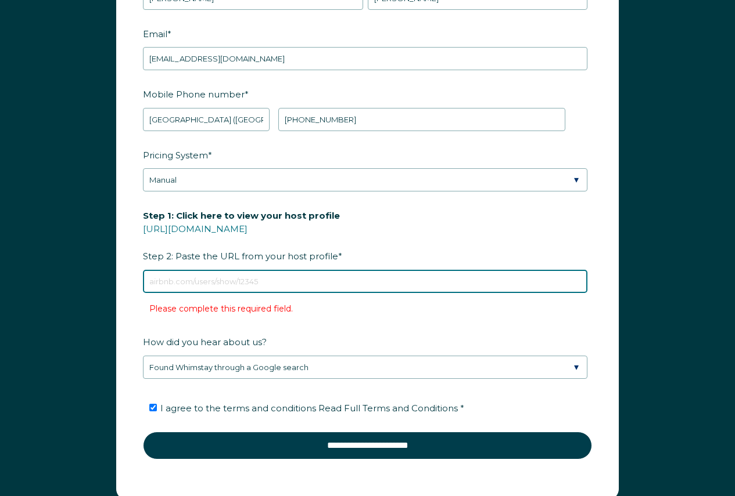
paste input "https://www.airbnb.gr/users/show/85885329"
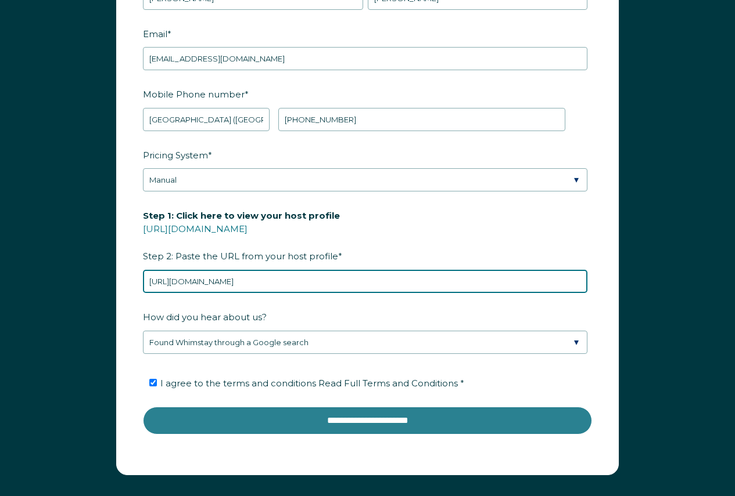
type input "https://www.airbnb.gr/users/show/85885329"
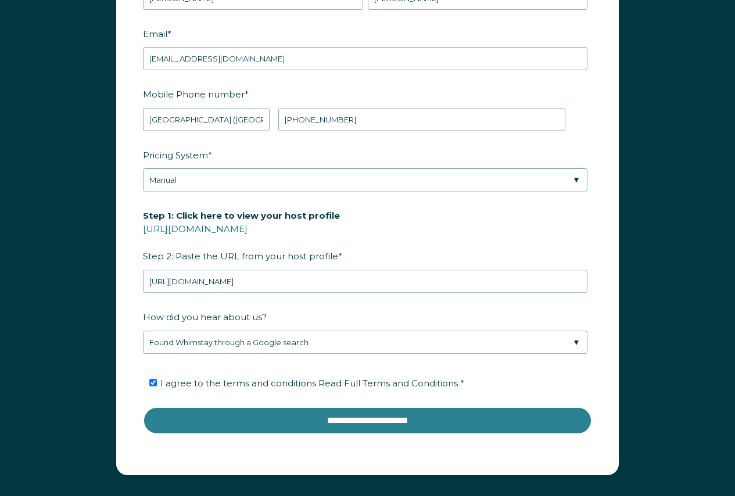
click at [348, 418] on input "**********" at bounding box center [367, 421] width 449 height 28
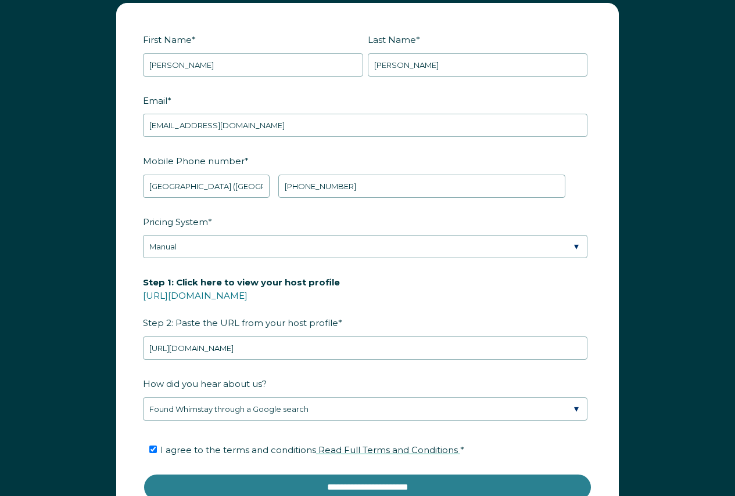
scroll to position [1277, 0]
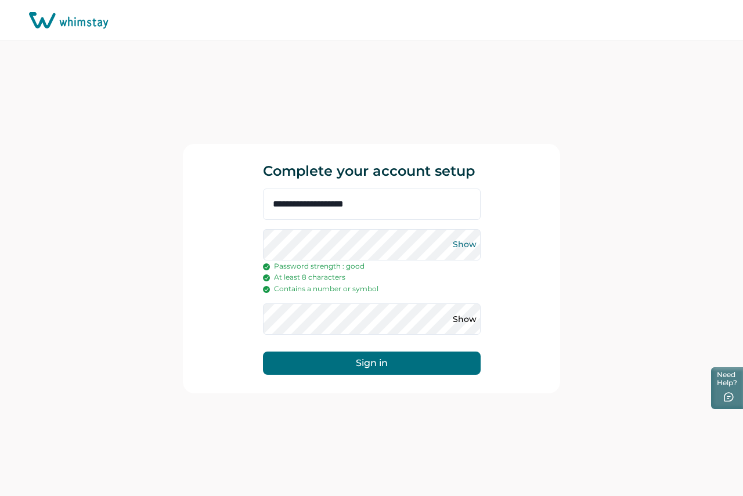
click at [469, 245] on button "Show" at bounding box center [465, 245] width 19 height 19
click at [466, 320] on button "Show" at bounding box center [465, 319] width 19 height 19
click at [395, 367] on button "Sign in" at bounding box center [372, 363] width 218 height 23
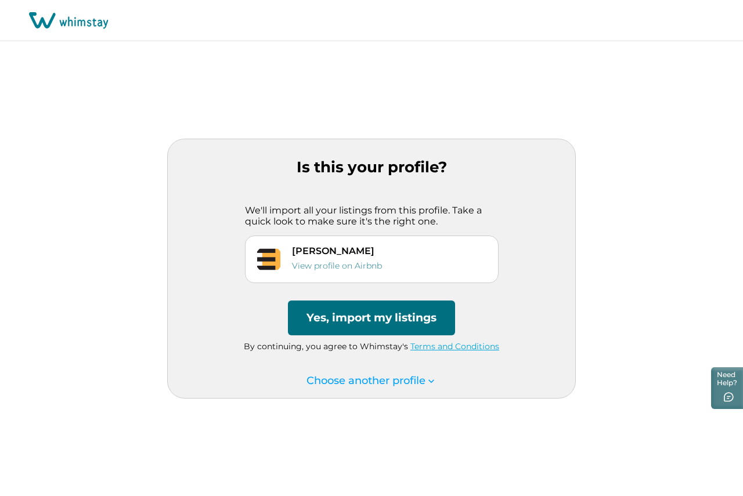
click at [369, 314] on button "Yes, import my listings" at bounding box center [371, 318] width 167 height 35
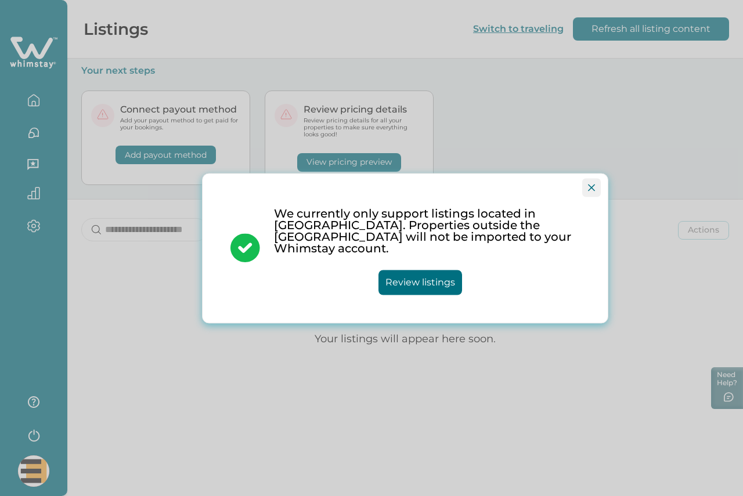
click at [586, 195] on button "Close" at bounding box center [591, 187] width 19 height 19
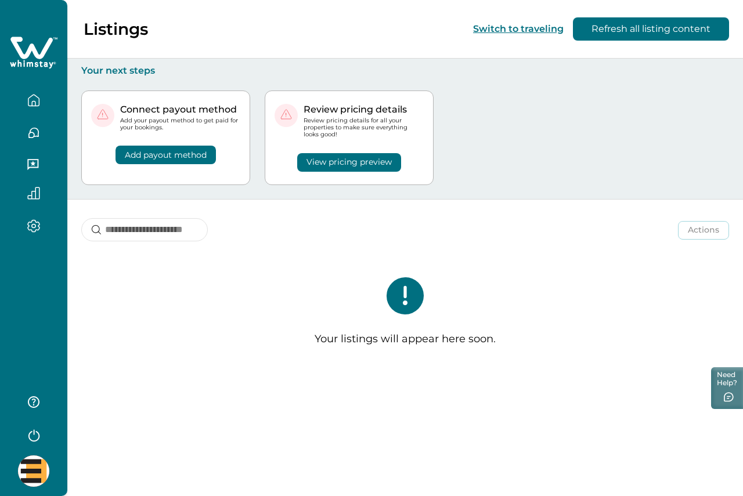
click at [32, 226] on icon "button" at bounding box center [33, 226] width 3 height 3
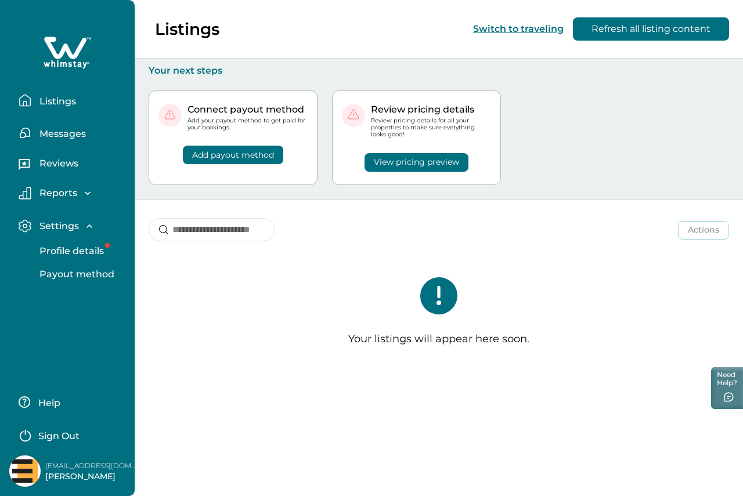
click at [63, 106] on p "Listings" at bounding box center [56, 102] width 40 height 12
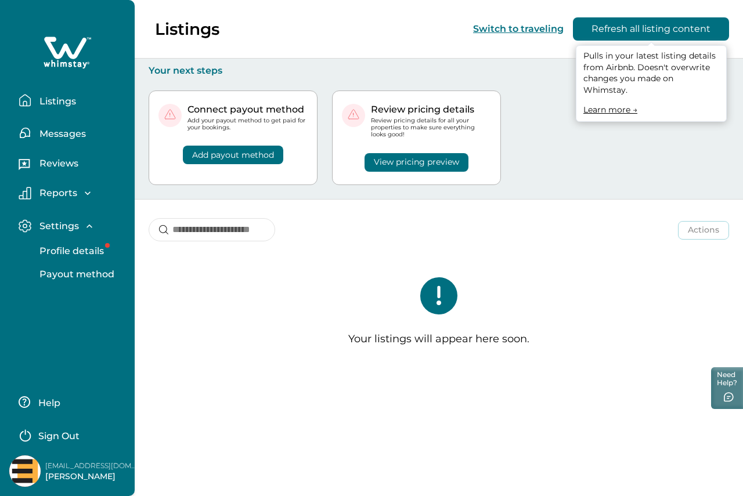
click at [618, 22] on button "Refresh all listing content" at bounding box center [651, 28] width 156 height 23
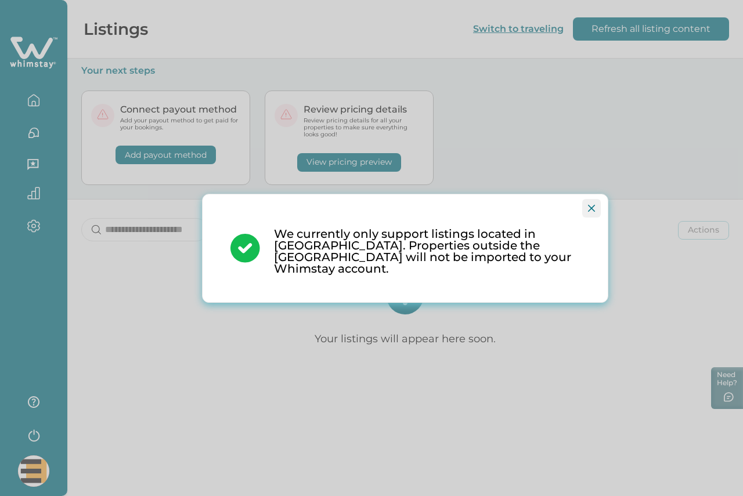
click at [589, 212] on icon "Close" at bounding box center [591, 208] width 7 height 7
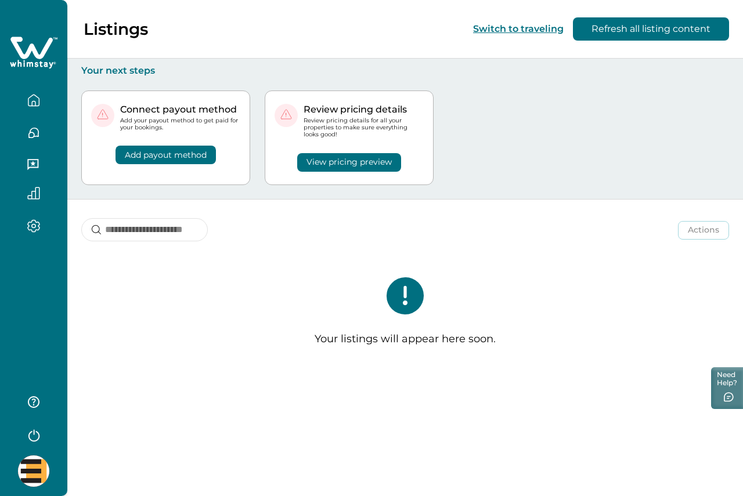
click at [35, 97] on icon "button" at bounding box center [33, 100] width 13 height 13
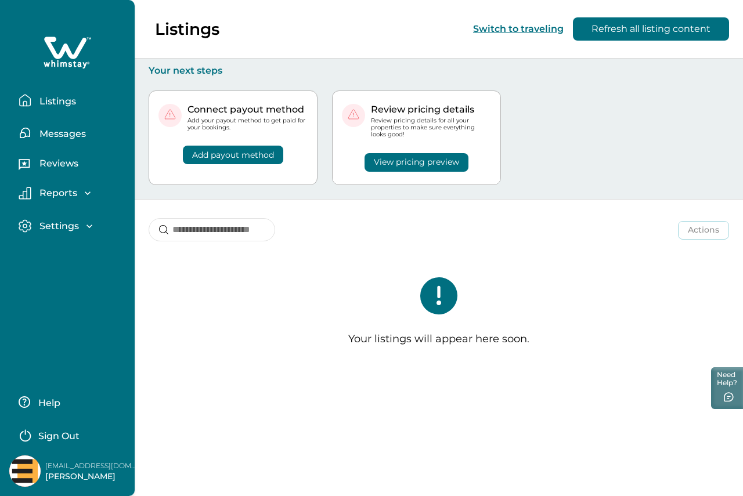
drag, startPoint x: 121, startPoint y: 0, endPoint x: 224, endPoint y: 282, distance: 299.8
click at [224, 282] on div "Your listings will appear here soon." at bounding box center [439, 316] width 609 height 124
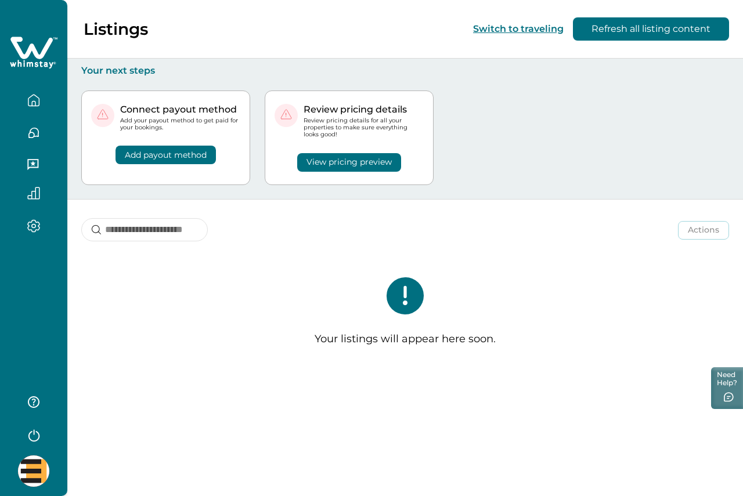
click at [32, 103] on icon "button" at bounding box center [33, 103] width 3 height 5
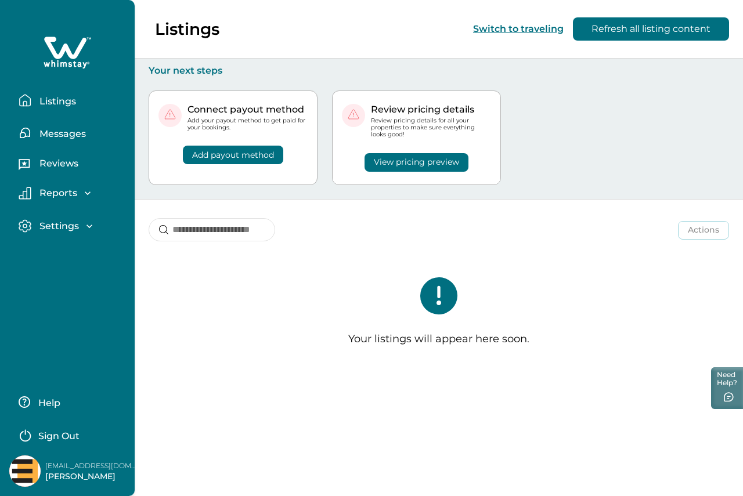
click at [52, 97] on p "Listings" at bounding box center [56, 102] width 40 height 12
click at [88, 189] on icon "button" at bounding box center [88, 194] width 12 height 12
click at [70, 60] on icon at bounding box center [68, 52] width 48 height 35
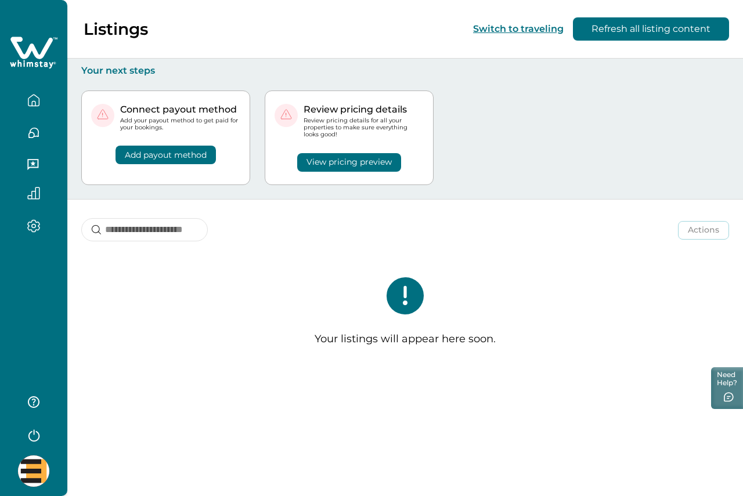
click at [170, 151] on button "Add payout method" at bounding box center [166, 155] width 100 height 19
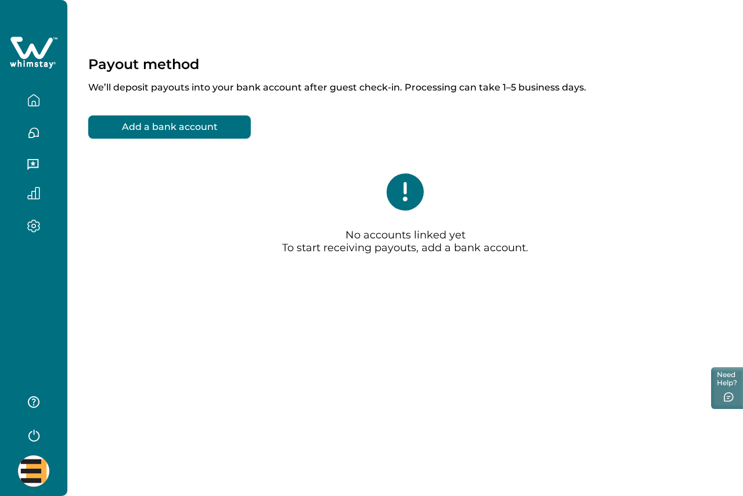
click at [34, 138] on icon "button" at bounding box center [33, 133] width 13 height 13
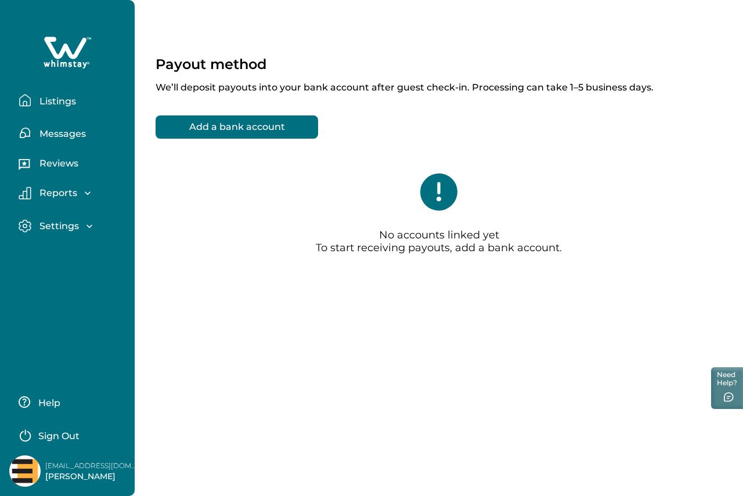
click at [48, 135] on p "Messages" at bounding box center [61, 134] width 50 height 12
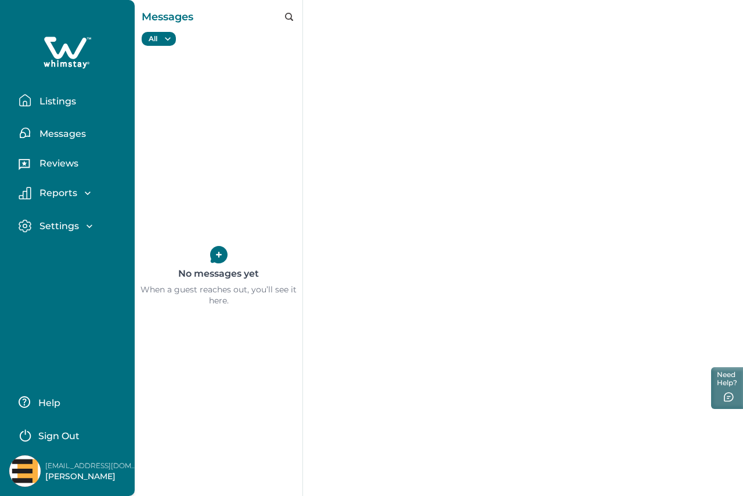
click at [44, 185] on div "Reports Earnings Reservations Payouts" at bounding box center [67, 193] width 116 height 33
click at [88, 188] on icon "button" at bounding box center [88, 194] width 12 height 12
click at [48, 110] on button "Listings" at bounding box center [72, 100] width 107 height 23
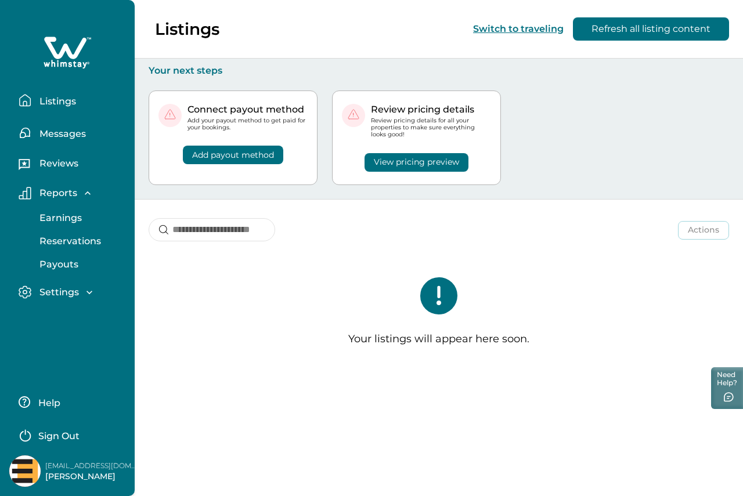
click at [649, 29] on button "Refresh all listing content" at bounding box center [651, 28] width 156 height 23
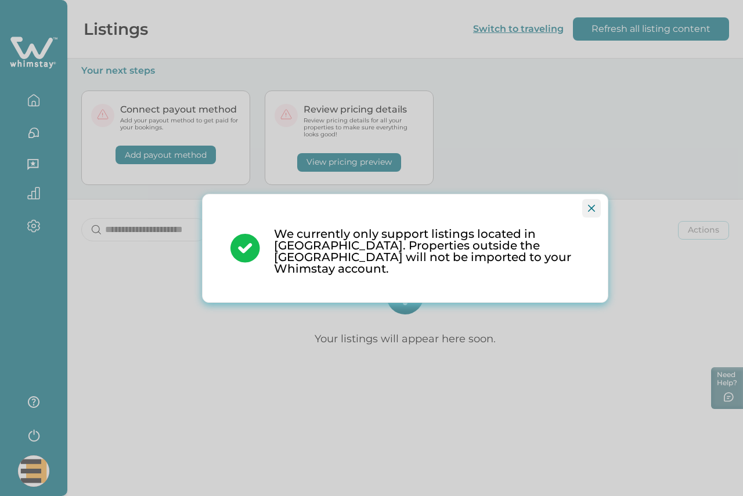
click at [592, 212] on icon "Close" at bounding box center [591, 208] width 7 height 7
